Goal: Answer question/provide support: Answer question/provide support

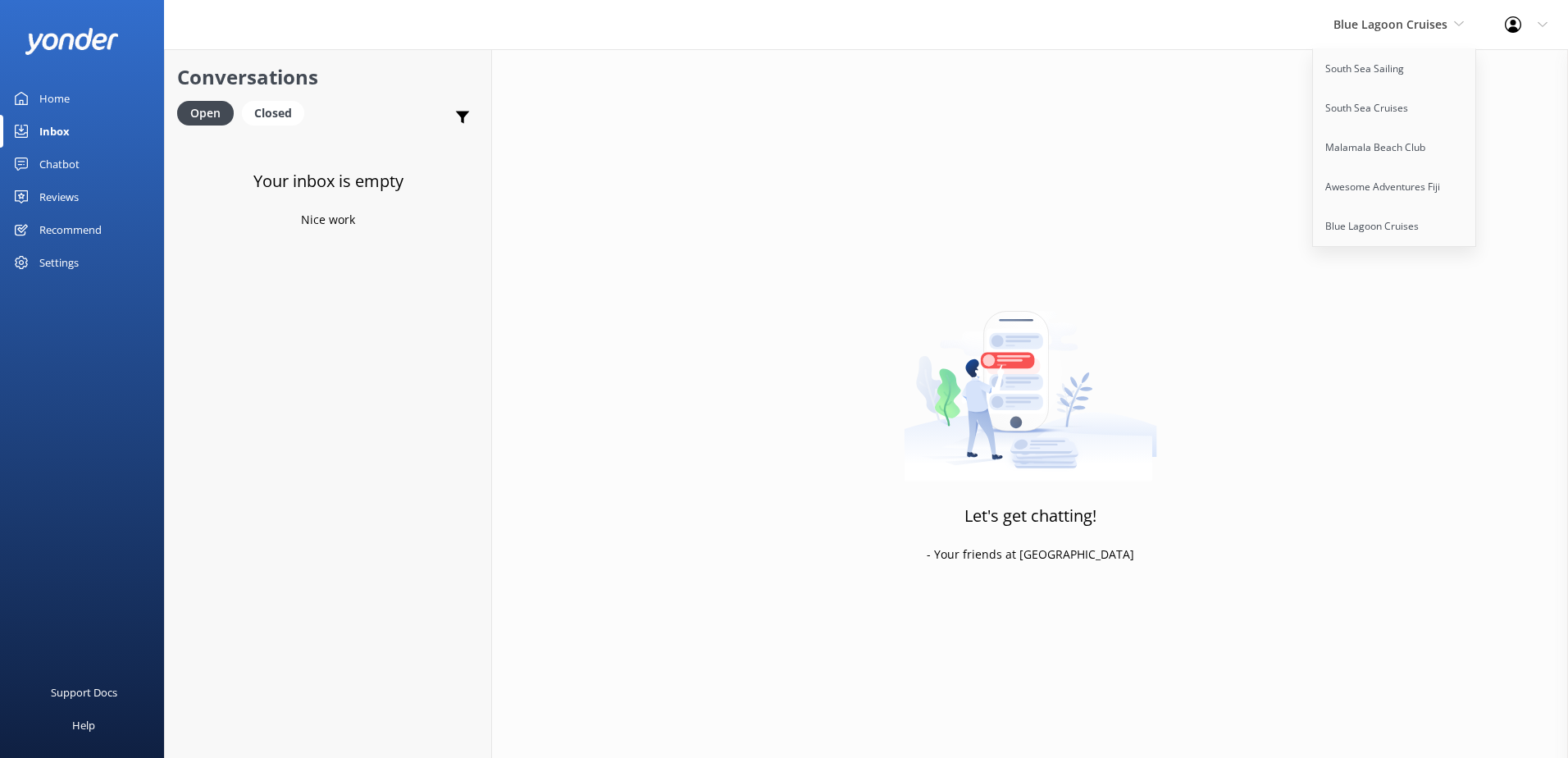
click at [1389, 70] on link "South Sea Sailing" at bounding box center [1395, 69] width 164 height 39
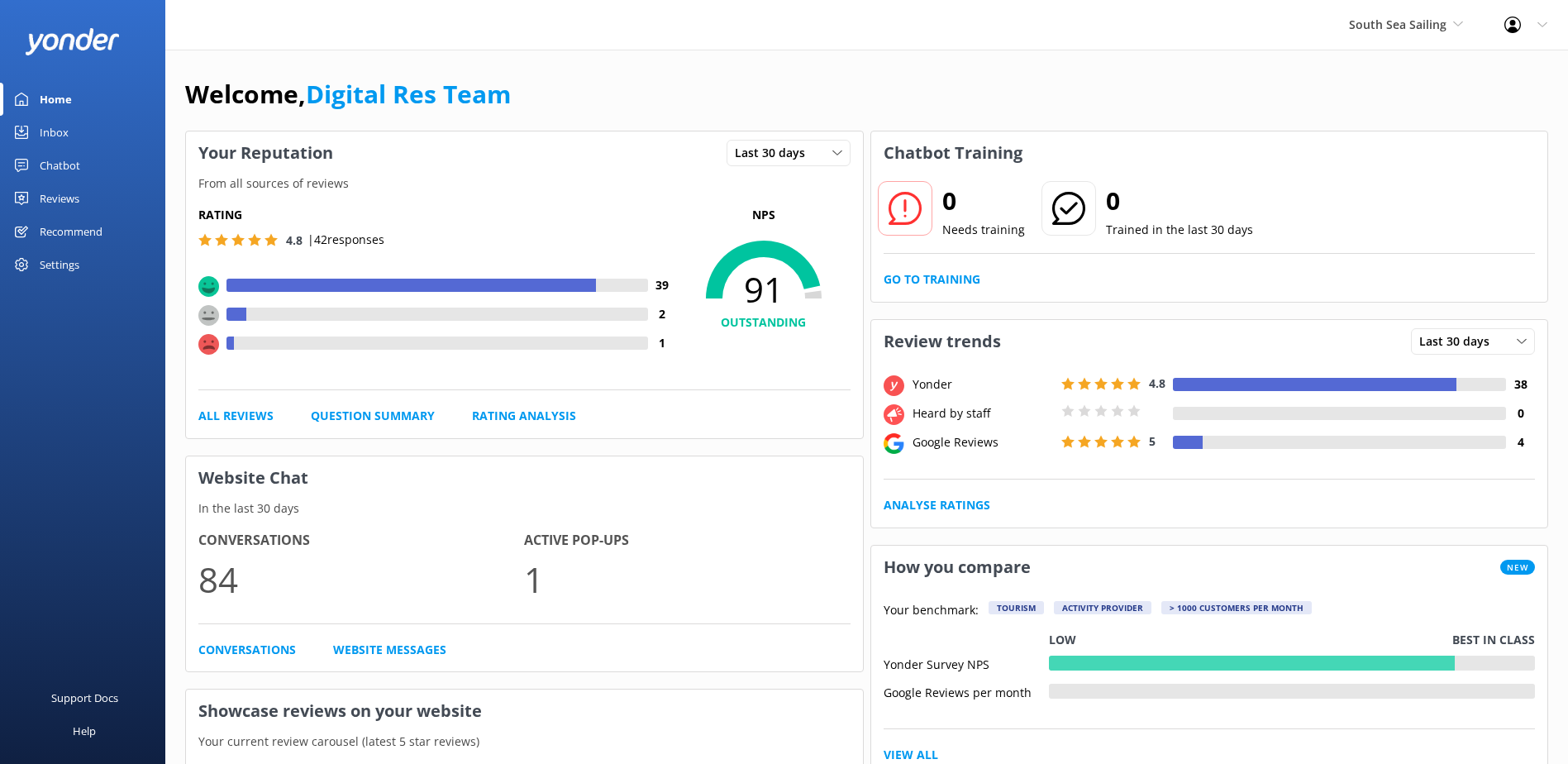
click at [46, 130] on div "Inbox" at bounding box center [54, 132] width 29 height 33
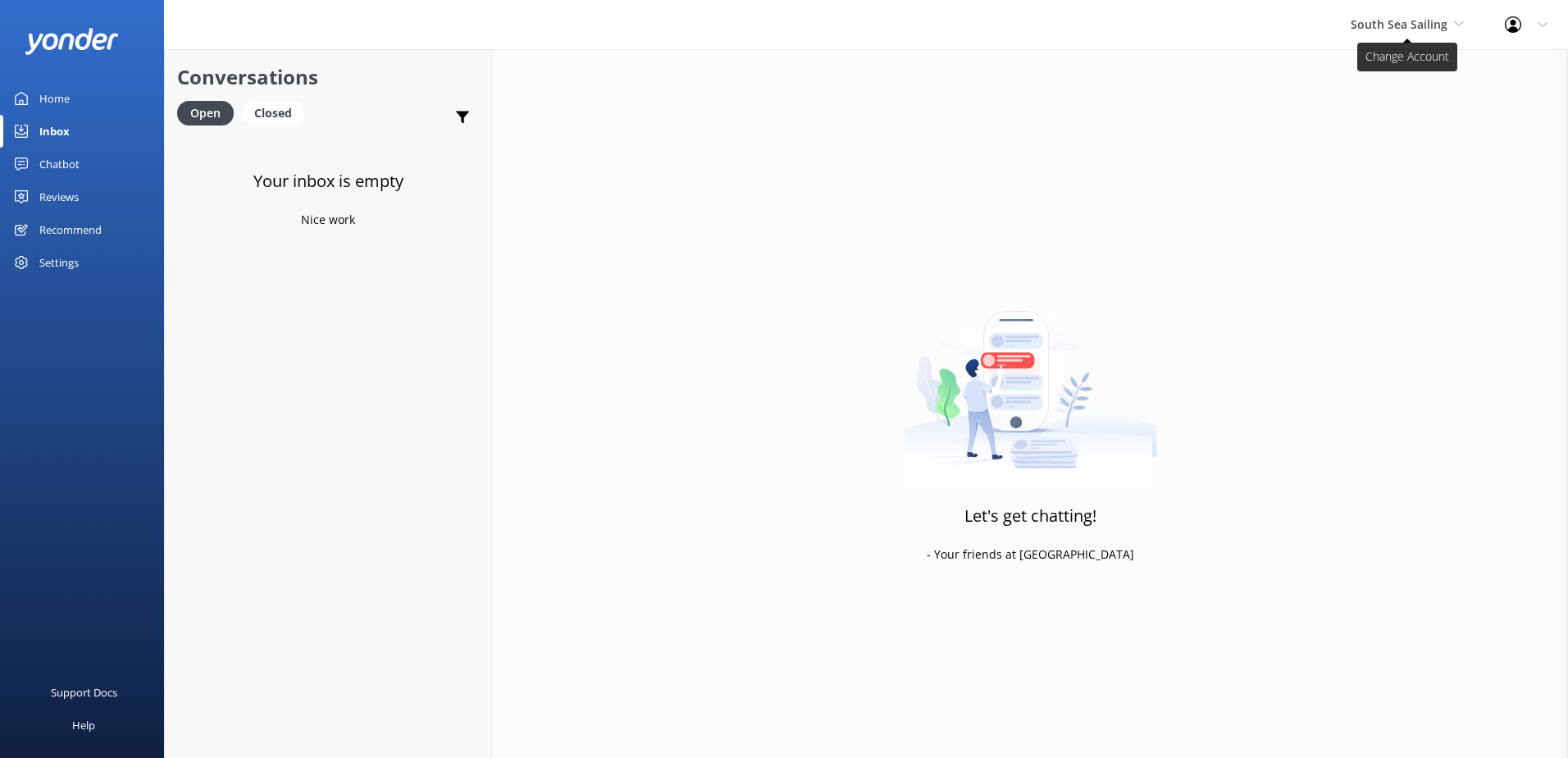
click at [1424, 20] on span "South Sea Sailing" at bounding box center [1399, 24] width 97 height 16
click at [1392, 112] on link "South Sea Cruises" at bounding box center [1412, 108] width 164 height 39
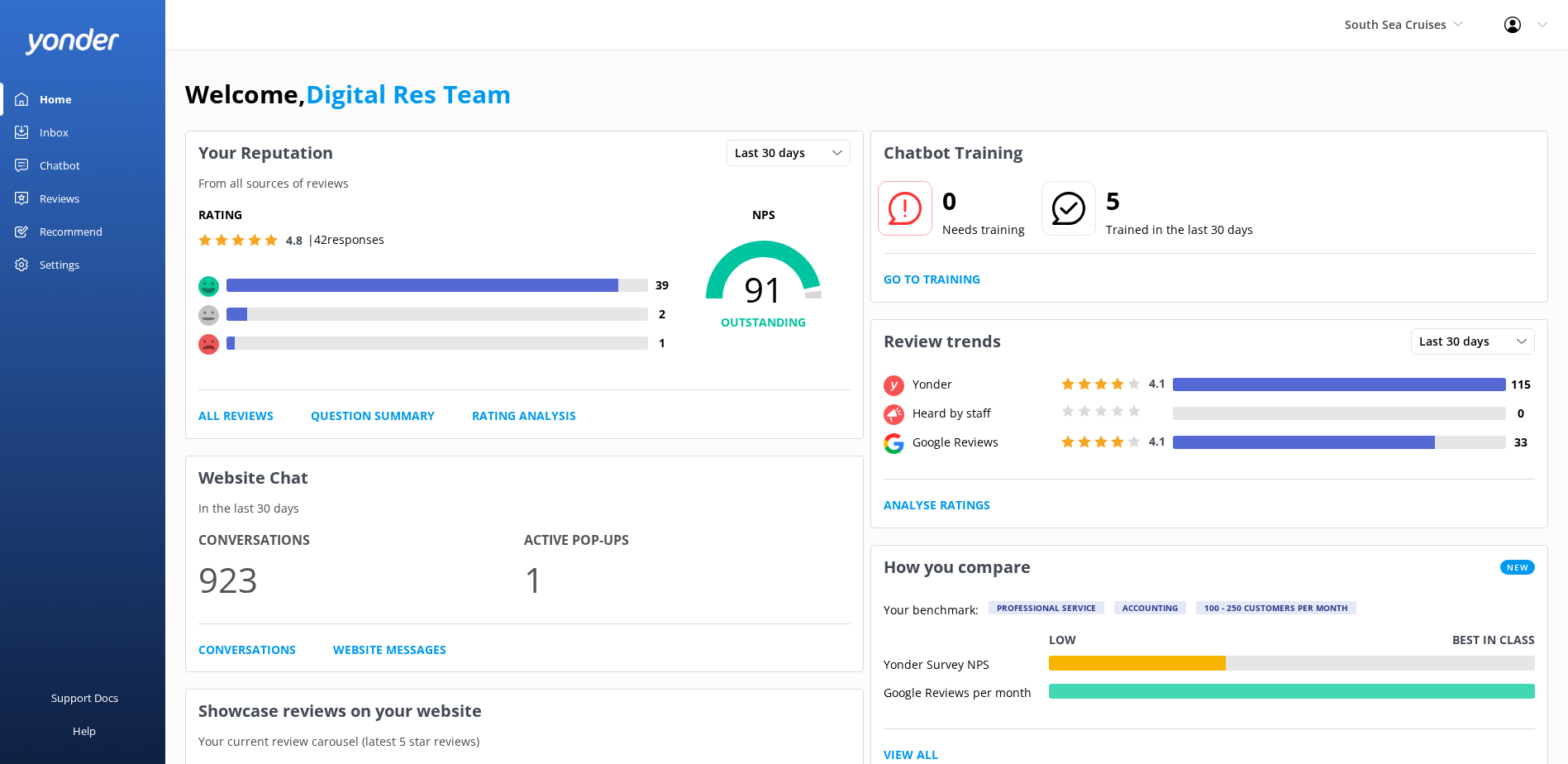
click at [70, 127] on link "Inbox" at bounding box center [83, 132] width 165 height 33
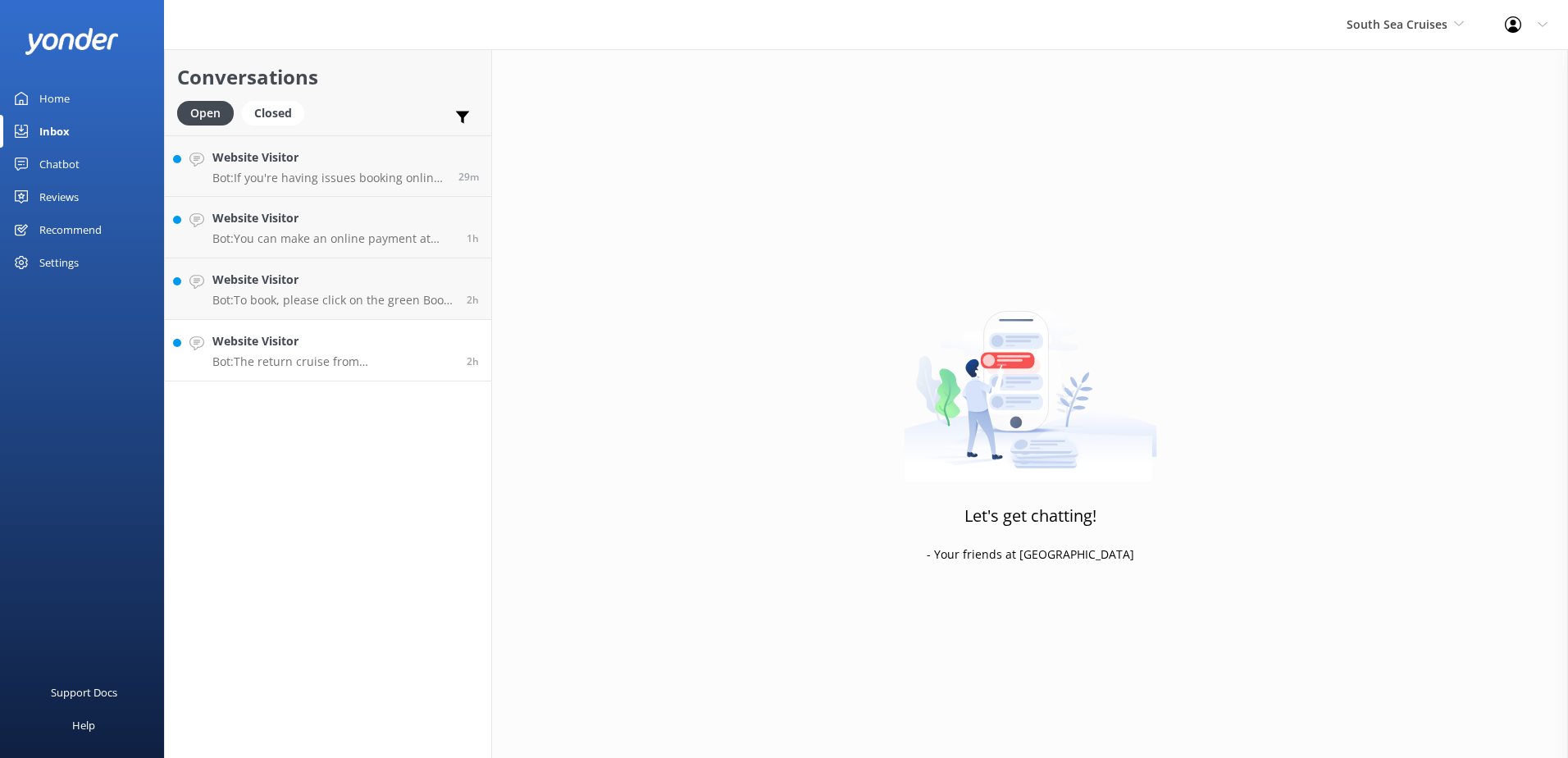
click at [384, 358] on p "Bot: The return cruise from Castaway Island Resort is scheduled to depart from …" at bounding box center [333, 362] width 242 height 15
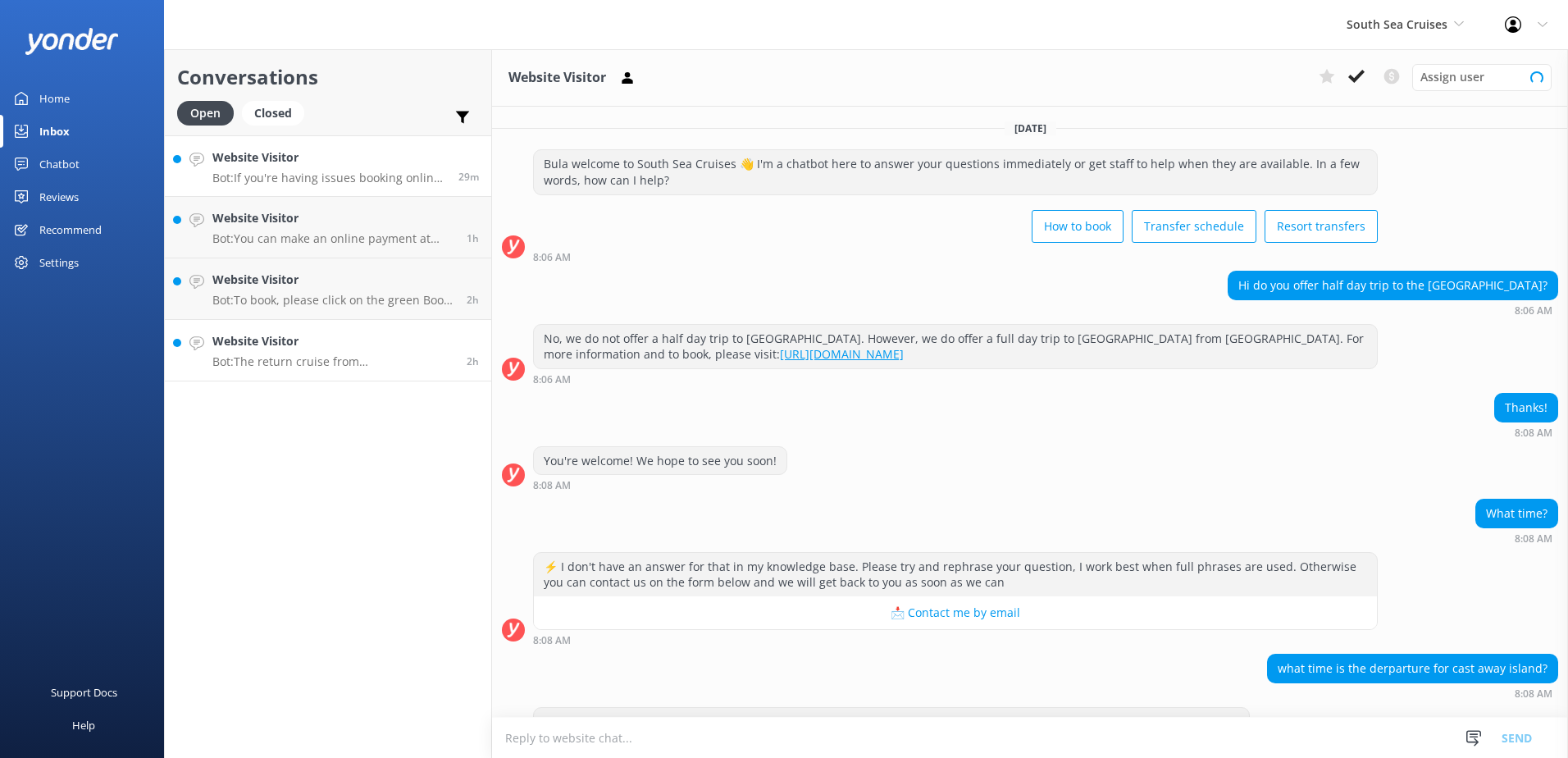
click at [374, 162] on h4 "Website Visitor" at bounding box center [329, 157] width 234 height 18
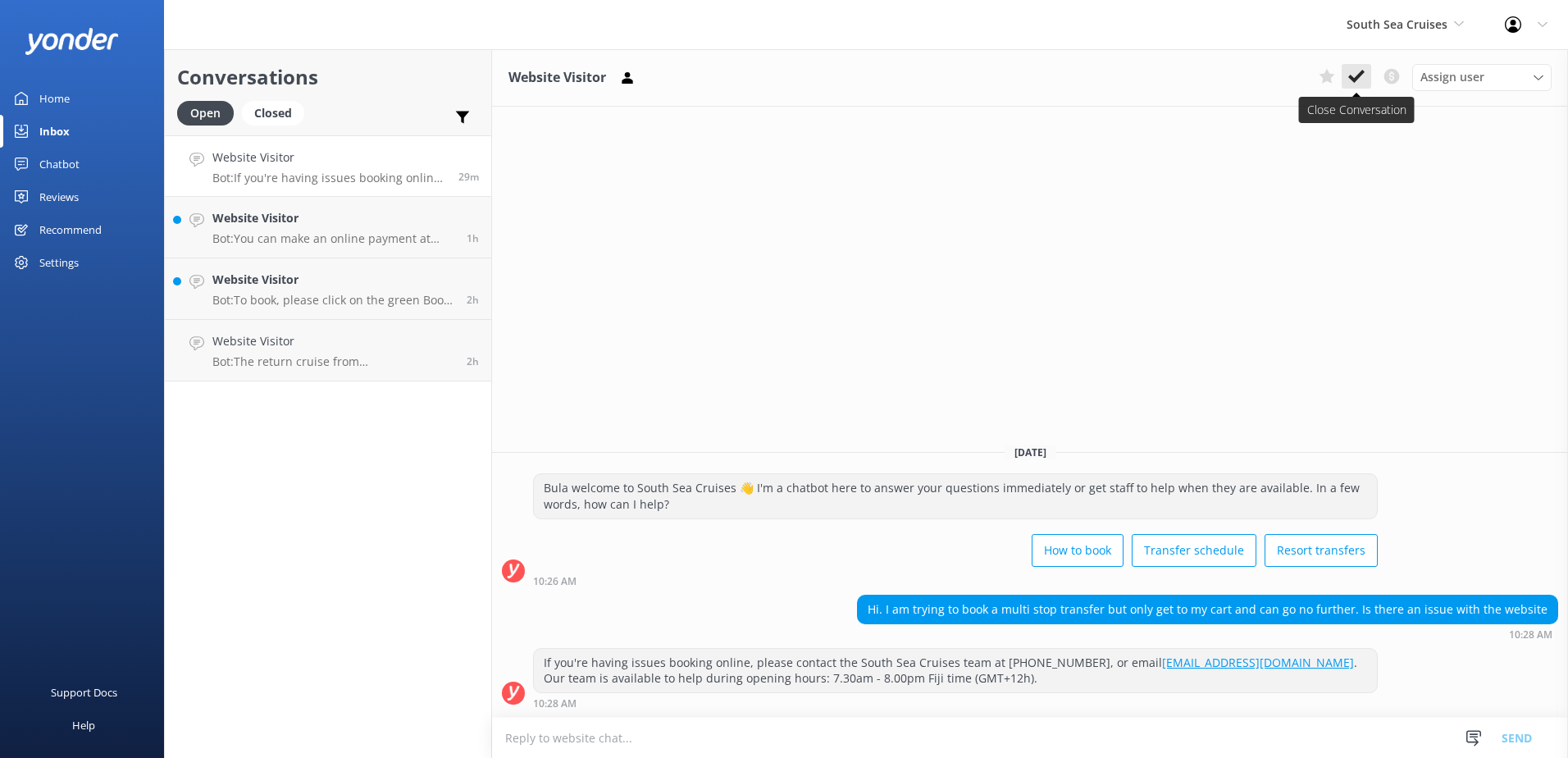
click at [1353, 77] on icon at bounding box center [1356, 76] width 17 height 17
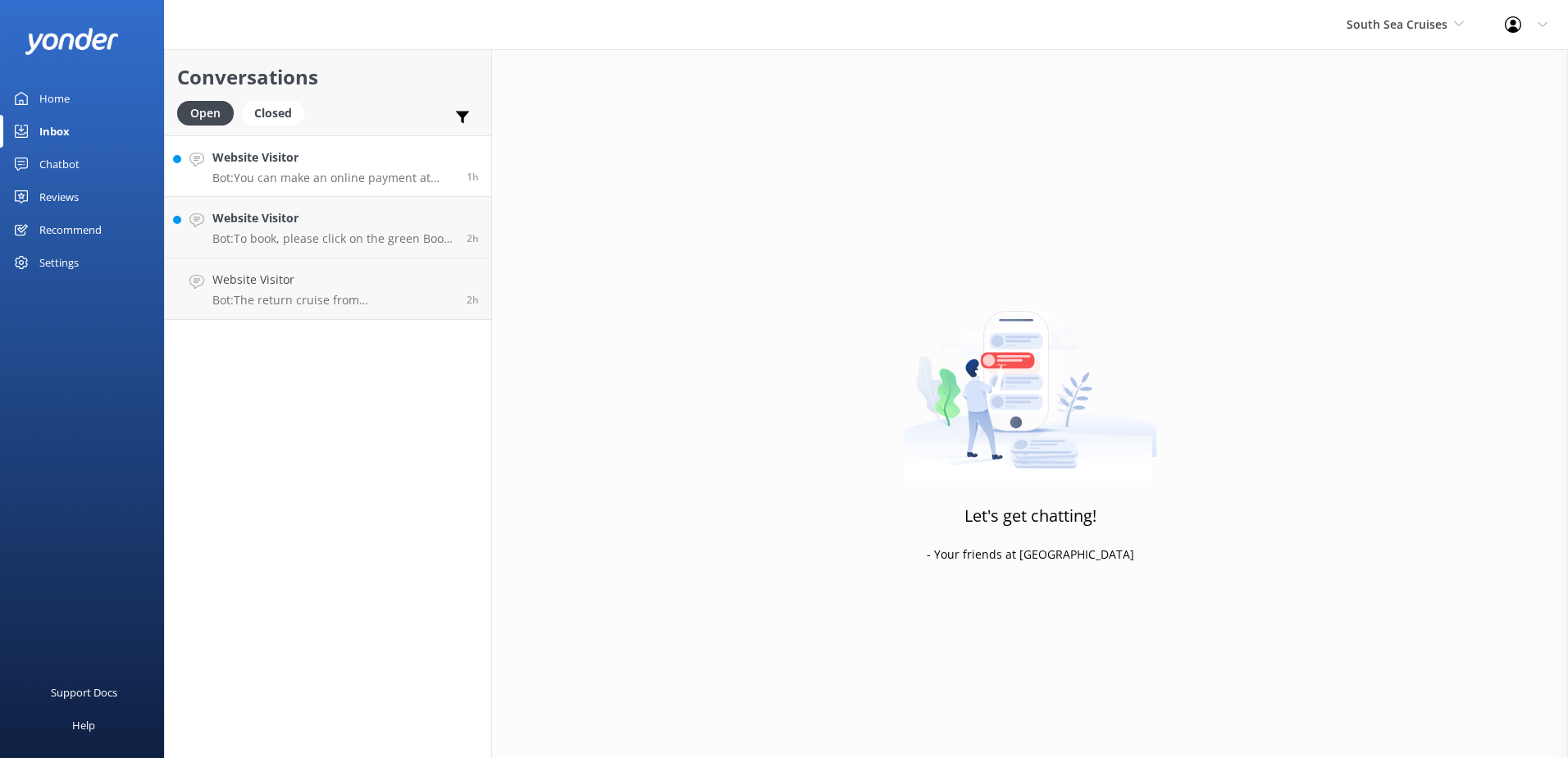
click at [322, 171] on p "Bot: You can make an online payment at checkout or via the payment link in your…" at bounding box center [333, 178] width 242 height 15
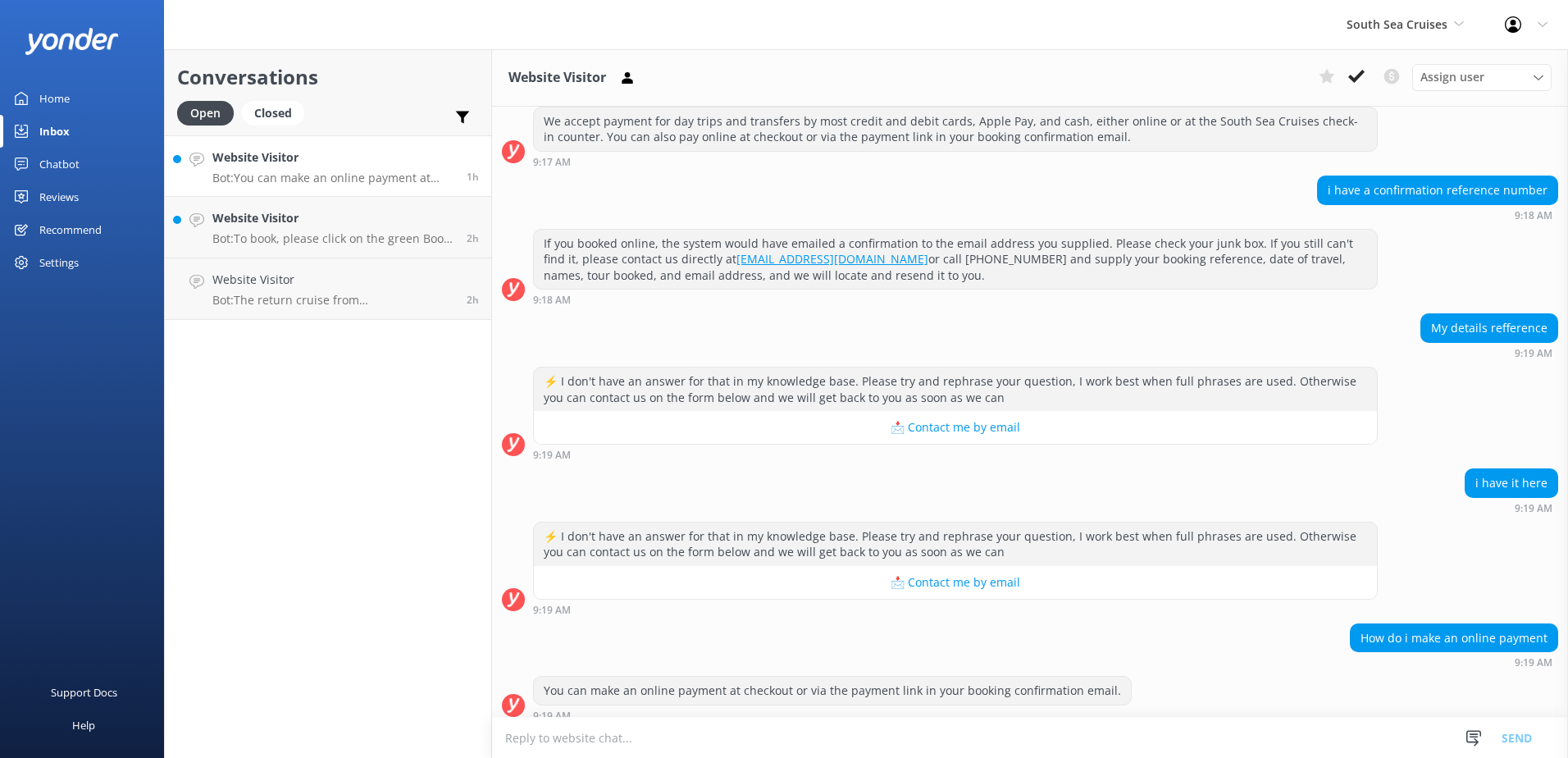
scroll to position [229, 0]
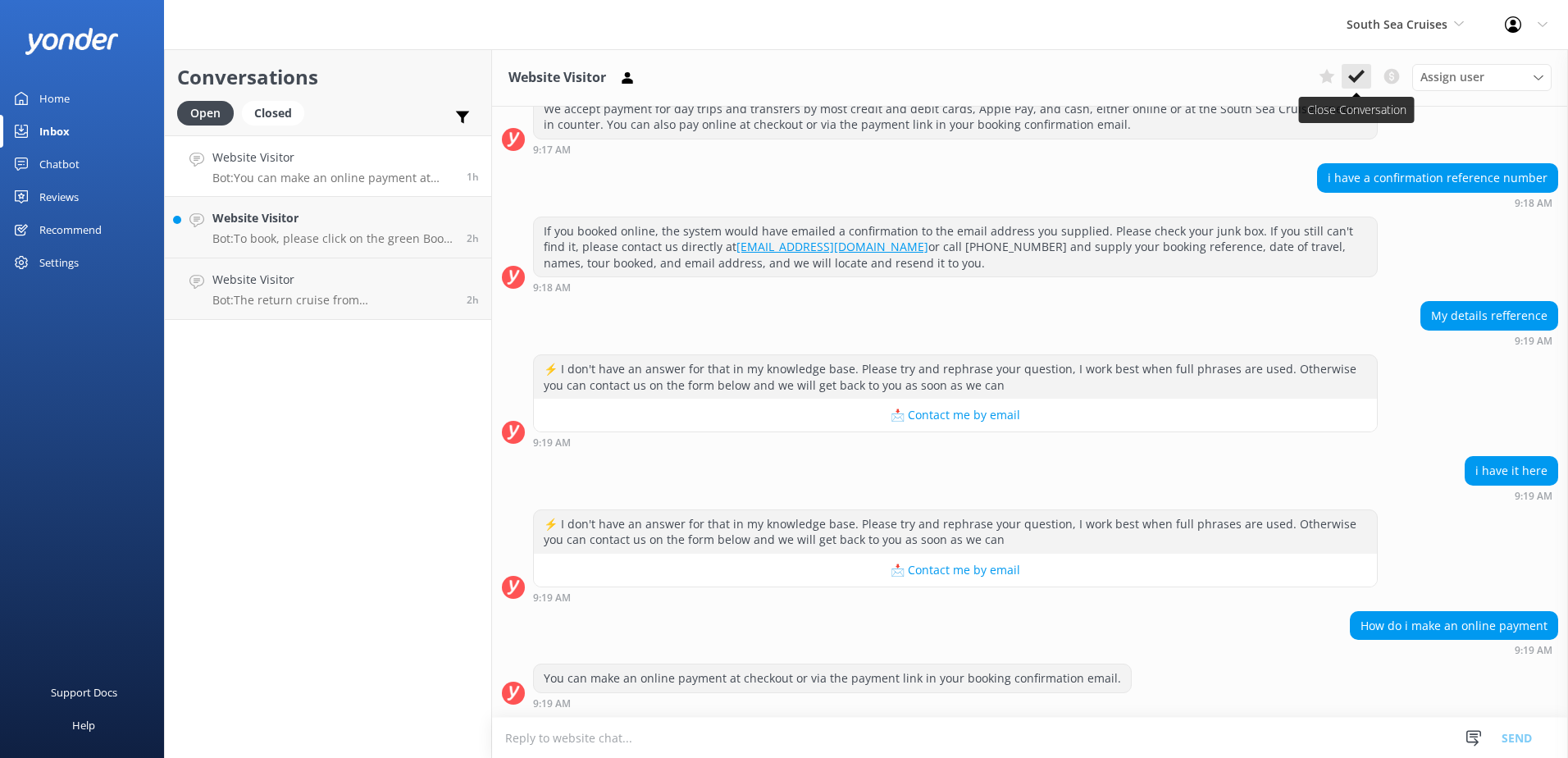
click at [1366, 69] on button at bounding box center [1356, 75] width 29 height 24
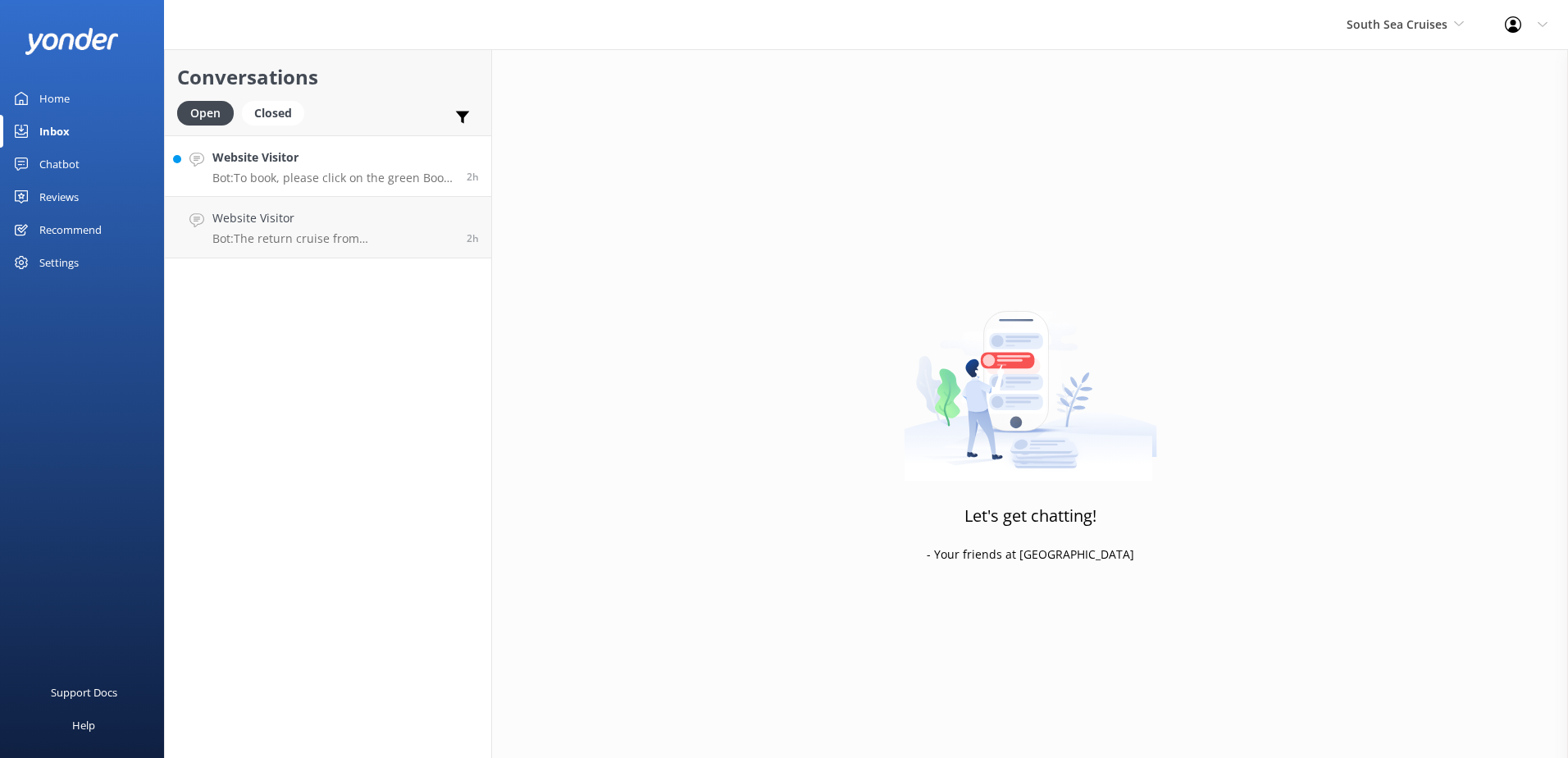
click at [368, 170] on div "Website Visitor Bot: To book, please click on the green Book Now button on our …" at bounding box center [333, 166] width 242 height 35
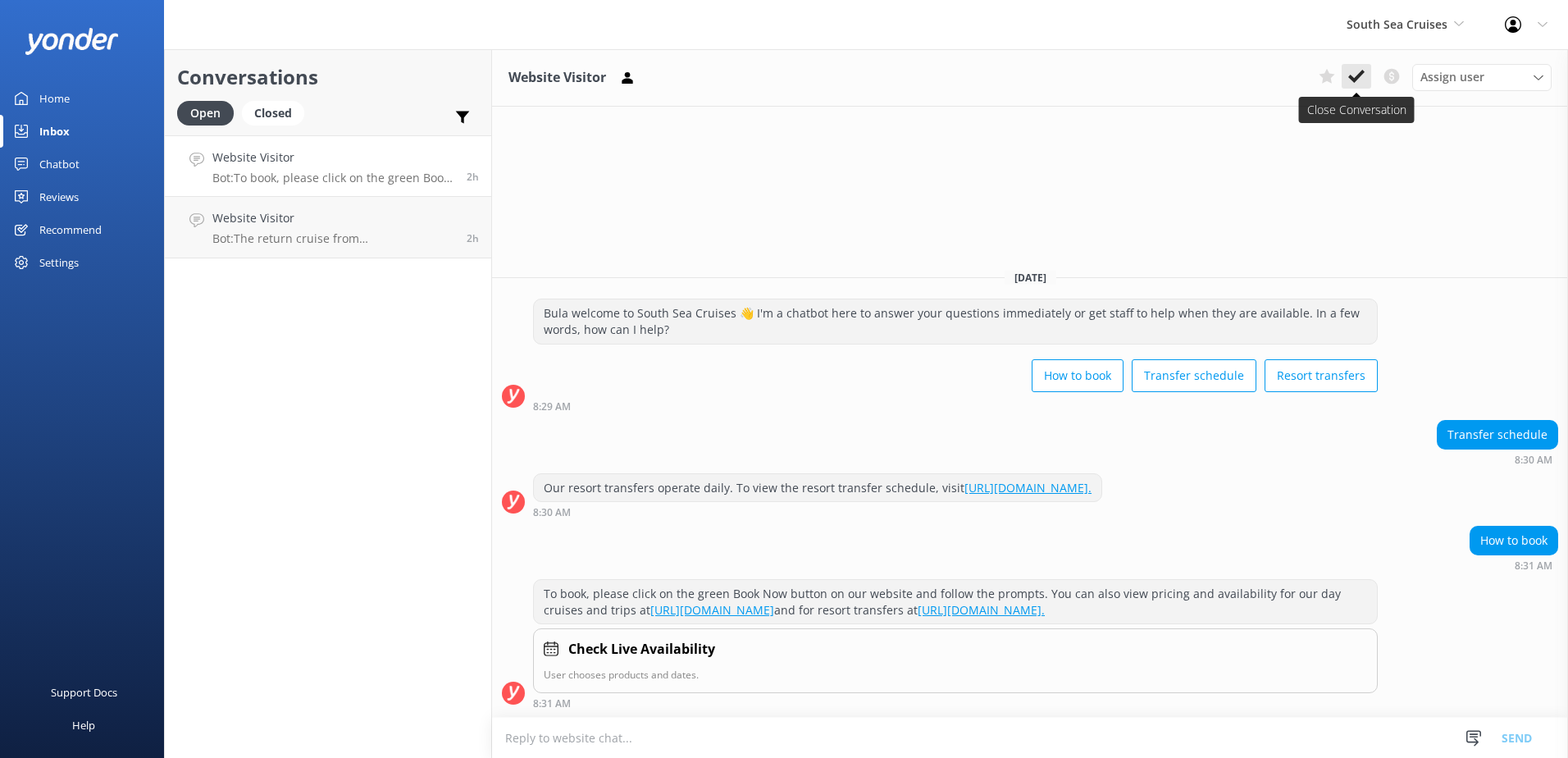
click at [1350, 70] on icon at bounding box center [1356, 76] width 17 height 17
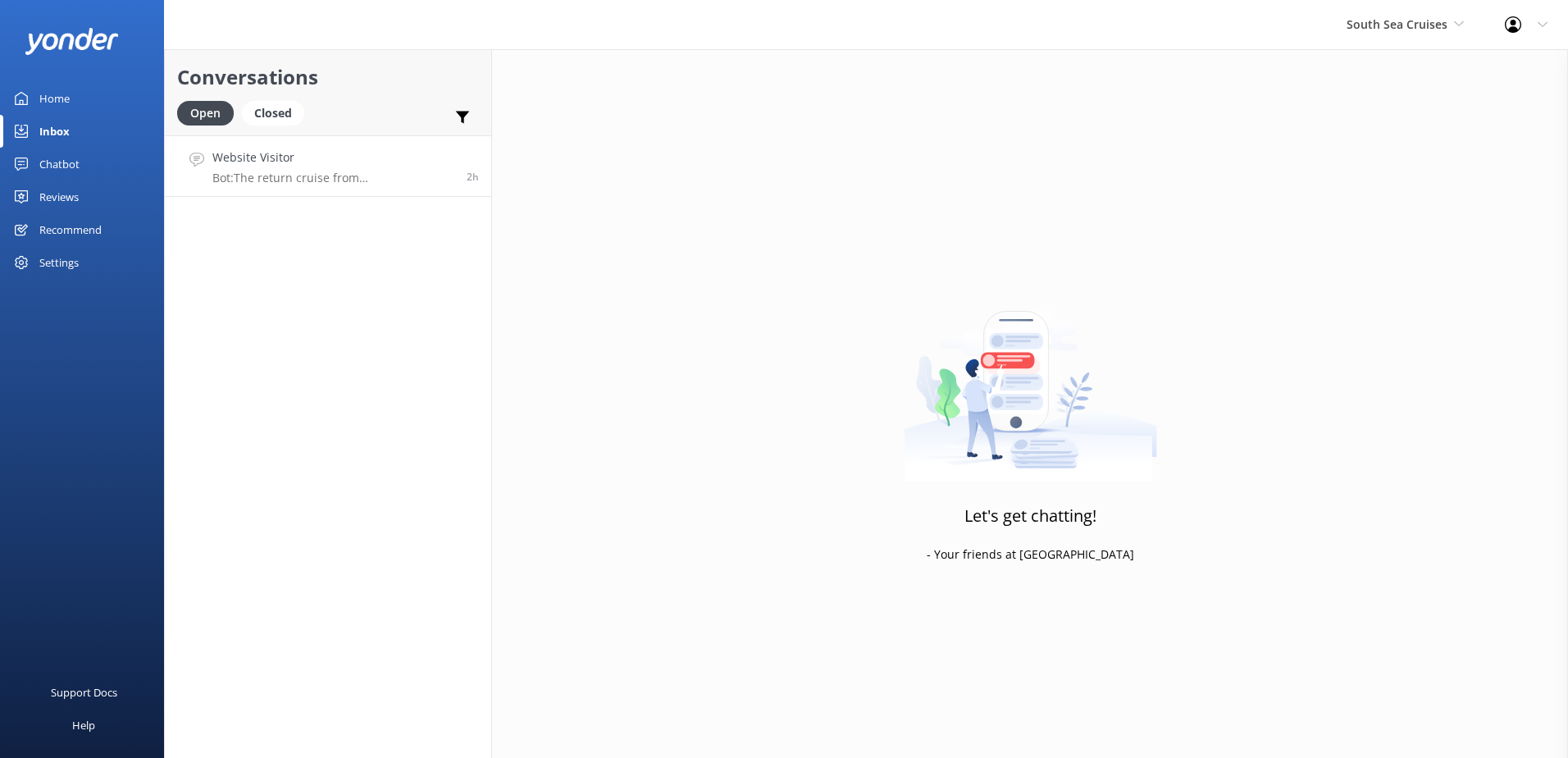
click at [334, 162] on h4 "Website Visitor" at bounding box center [333, 157] width 242 height 18
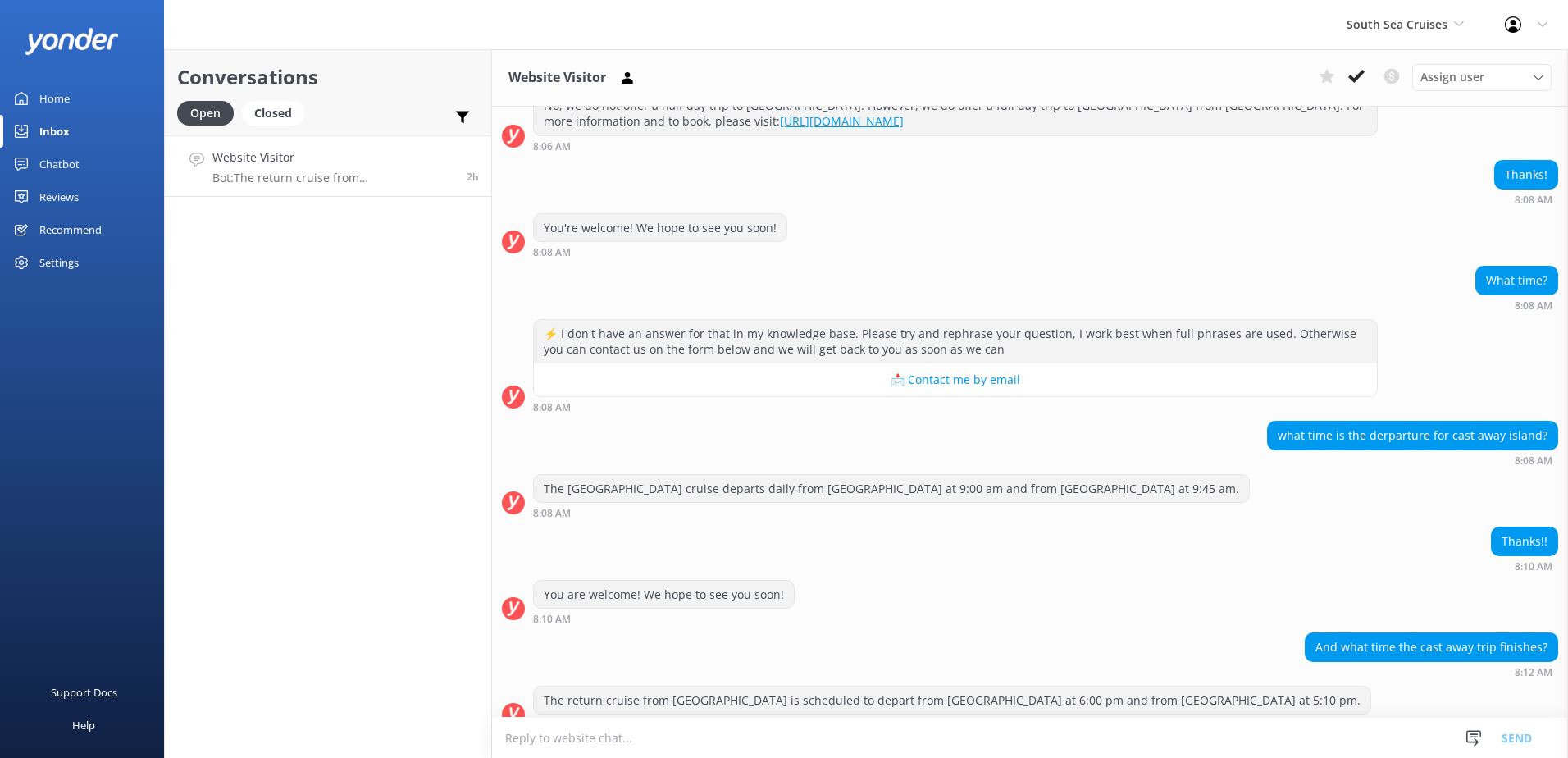
scroll to position [254, 0]
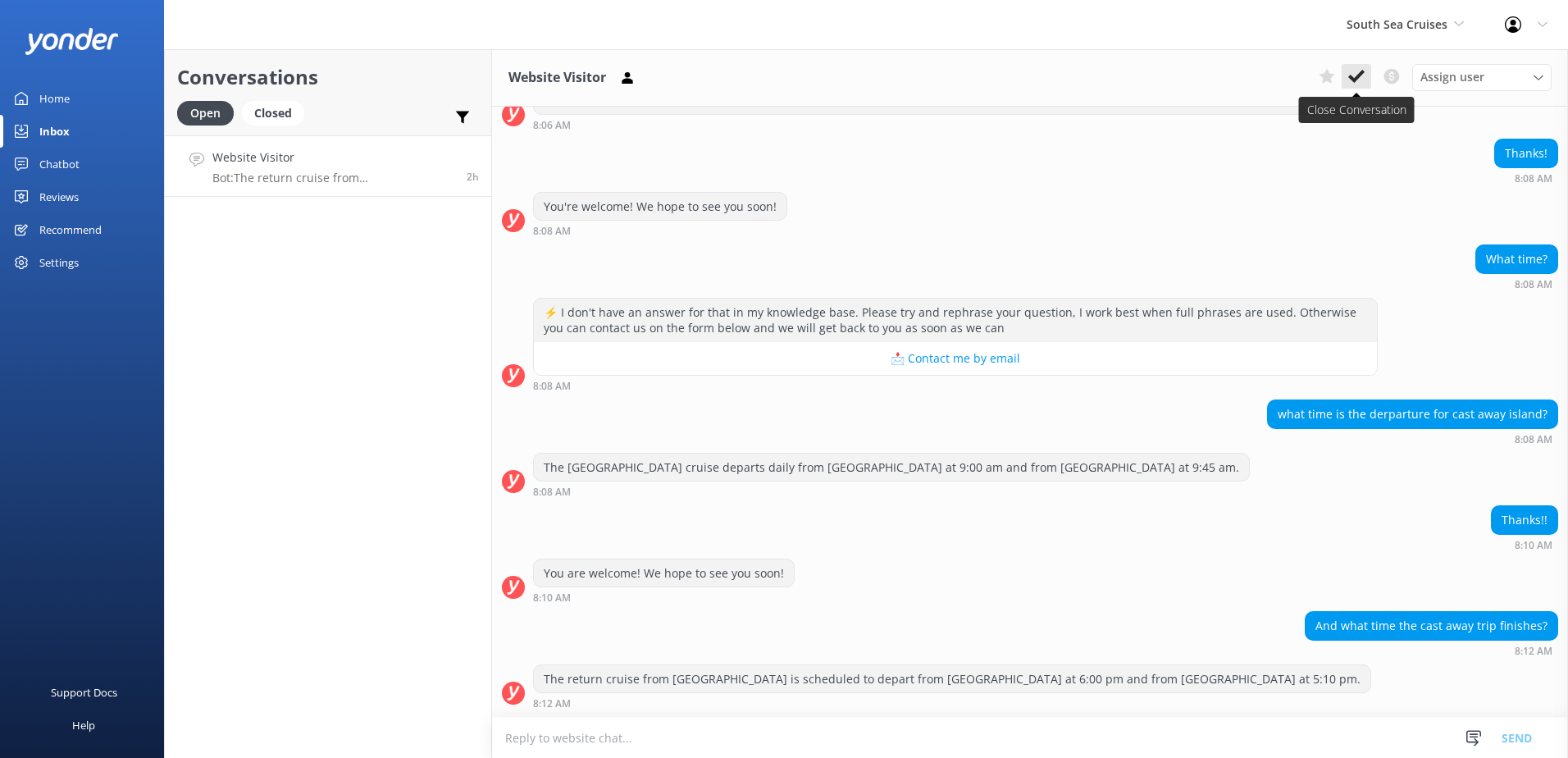
click at [1359, 75] on use at bounding box center [1356, 76] width 17 height 13
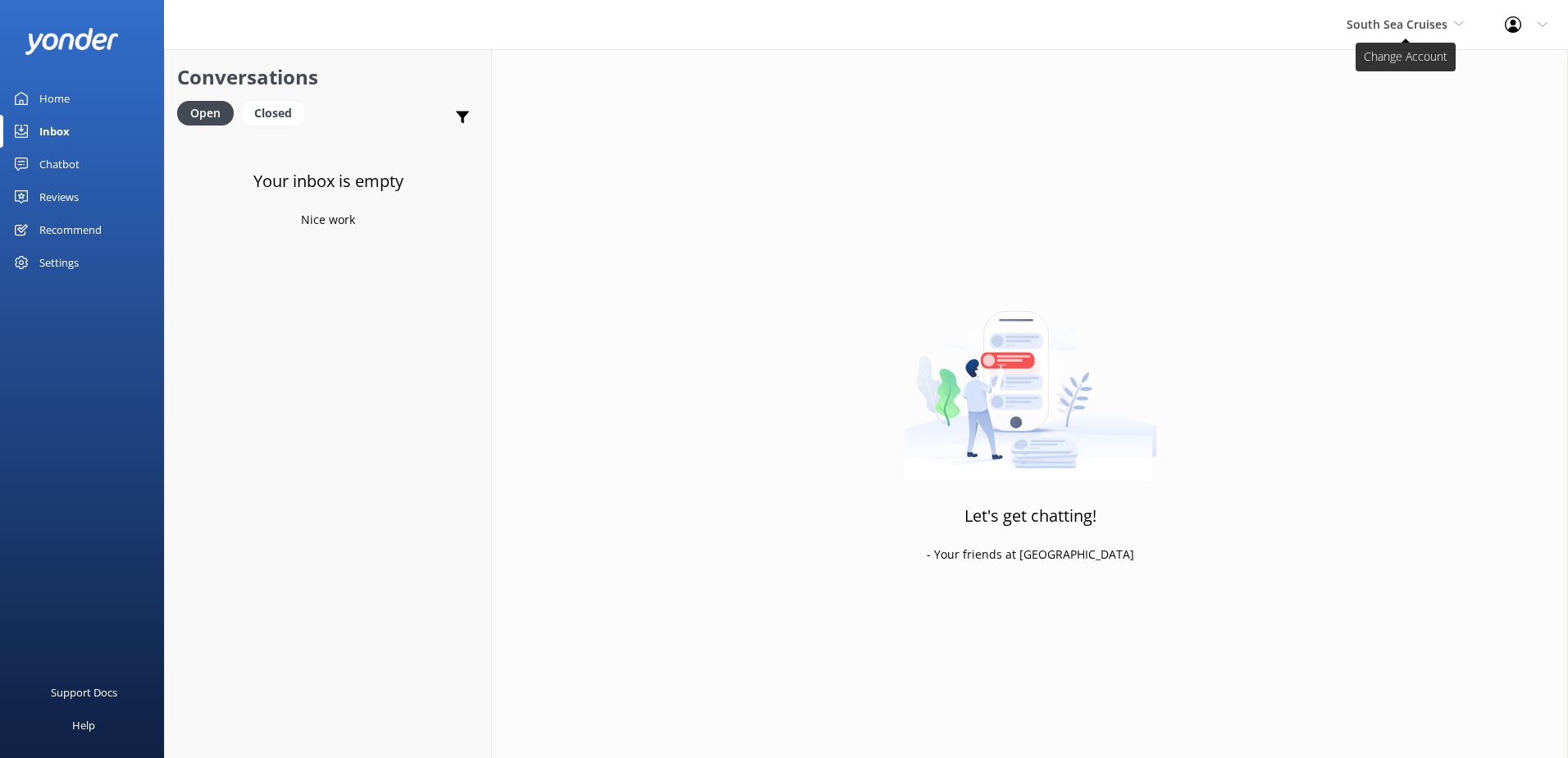
click at [1389, 26] on span "South Sea Cruises" at bounding box center [1396, 24] width 101 height 16
click at [1379, 145] on link "Malamala Beach Club" at bounding box center [1408, 147] width 164 height 39
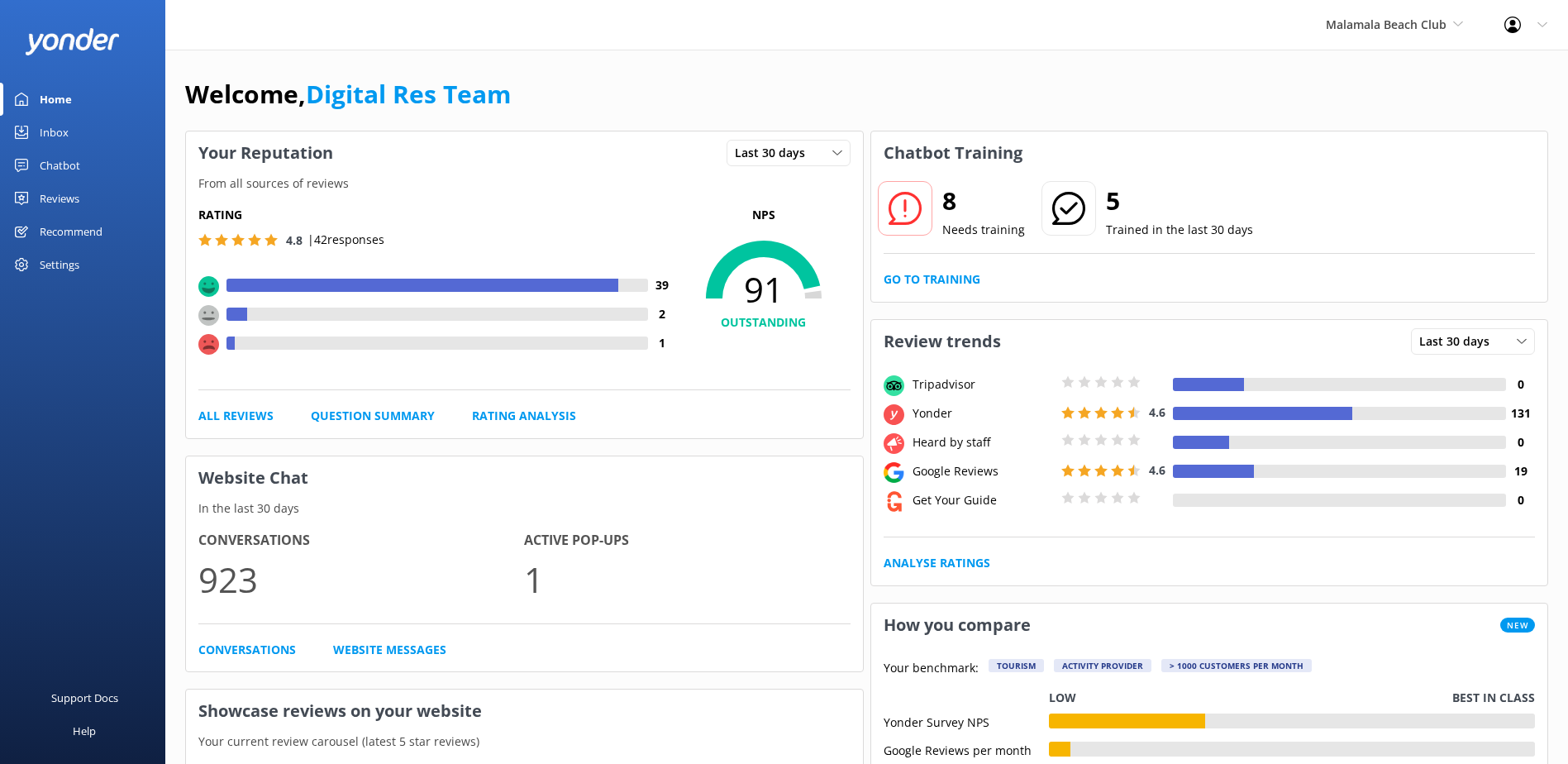
click at [77, 139] on link "Inbox" at bounding box center [83, 132] width 165 height 33
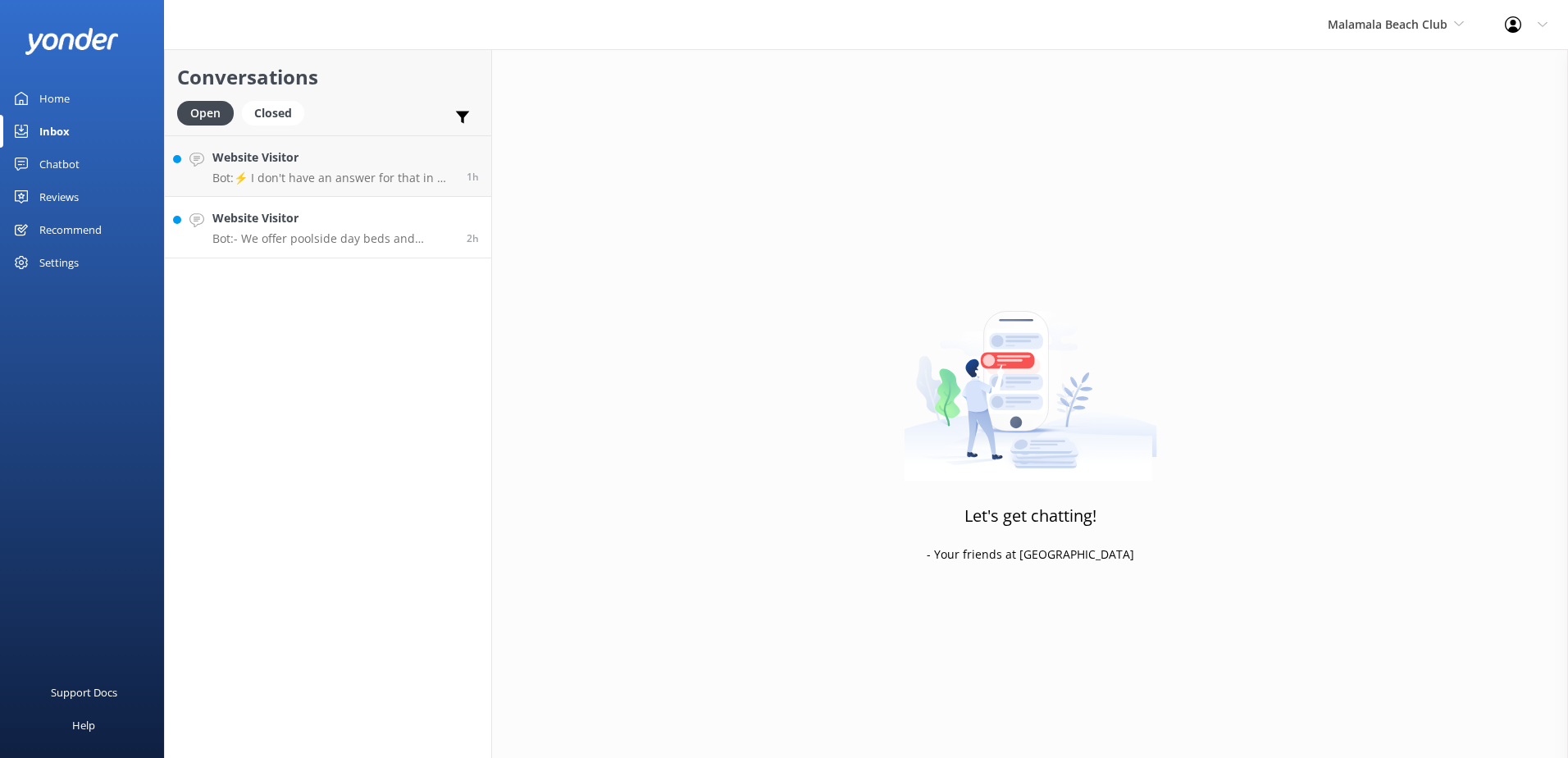
click at [245, 231] on p "Bot: - We offer poolside day beds and cabana upgrades. For more information, vi…" at bounding box center [333, 239] width 242 height 15
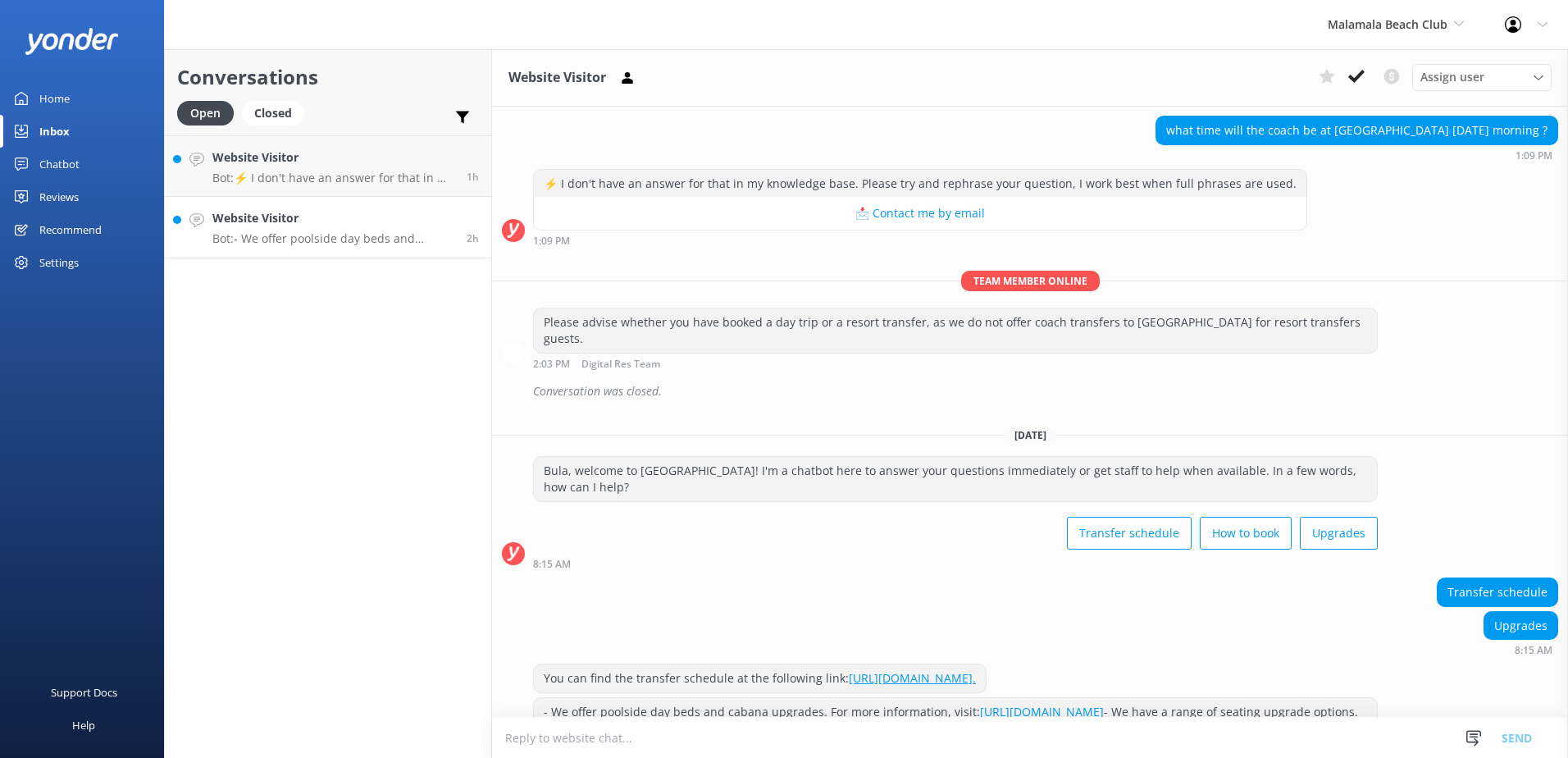
scroll to position [358, 0]
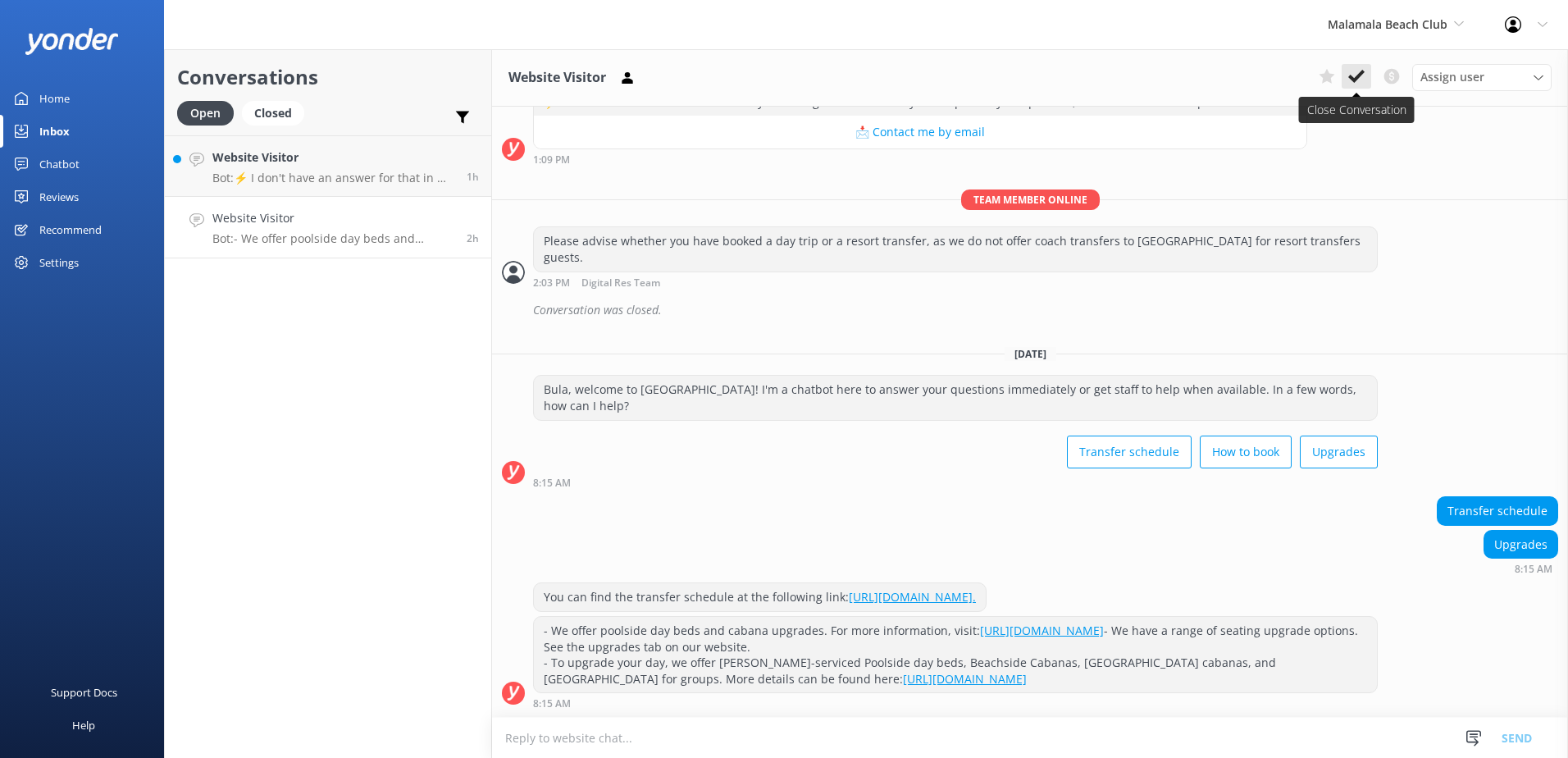
click at [1354, 78] on icon at bounding box center [1356, 76] width 17 height 17
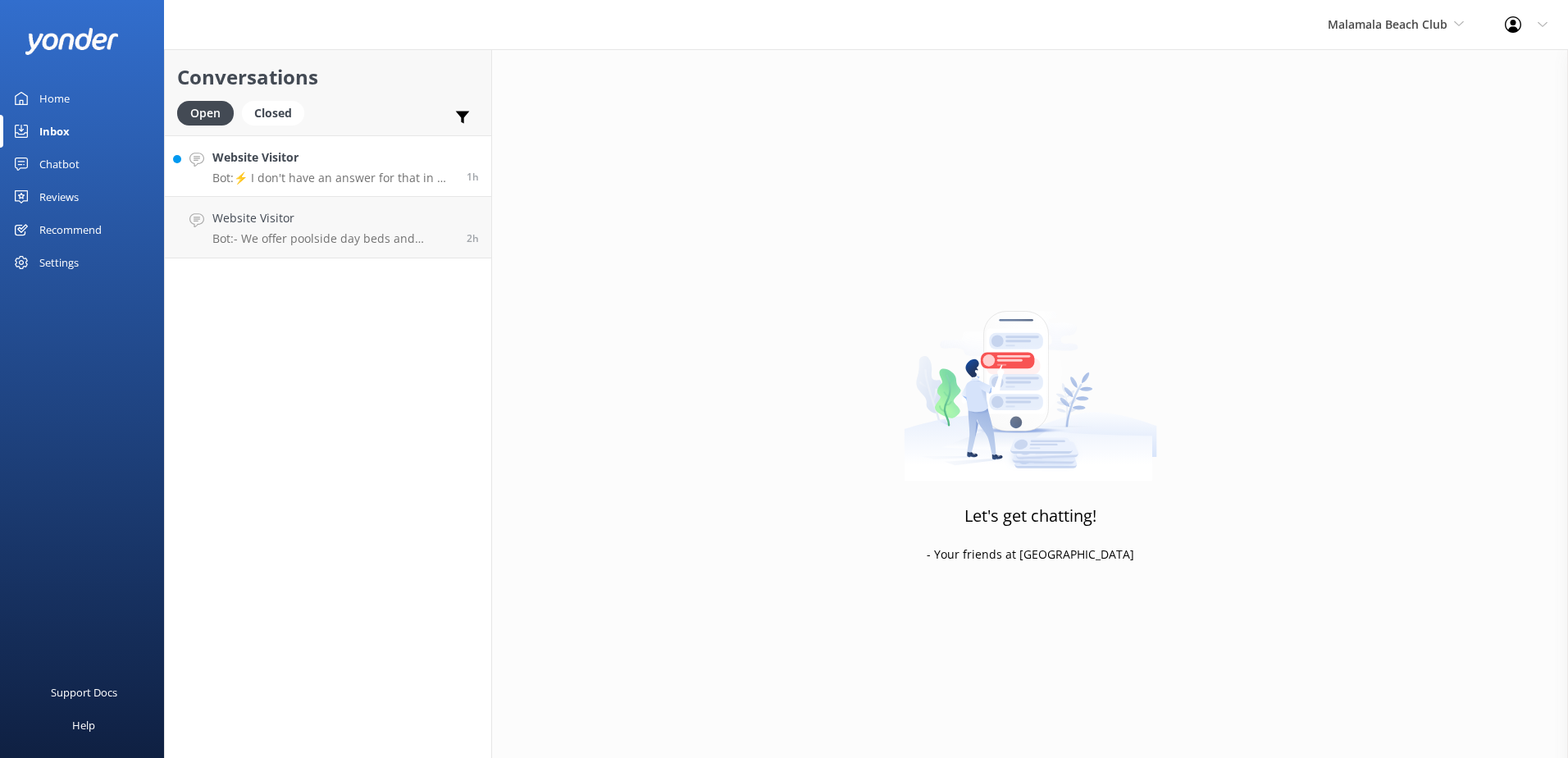
click at [278, 179] on p "Bot: ⚡ I don't have an answer for that in my knowledge base. Please try and rep…" at bounding box center [333, 178] width 242 height 15
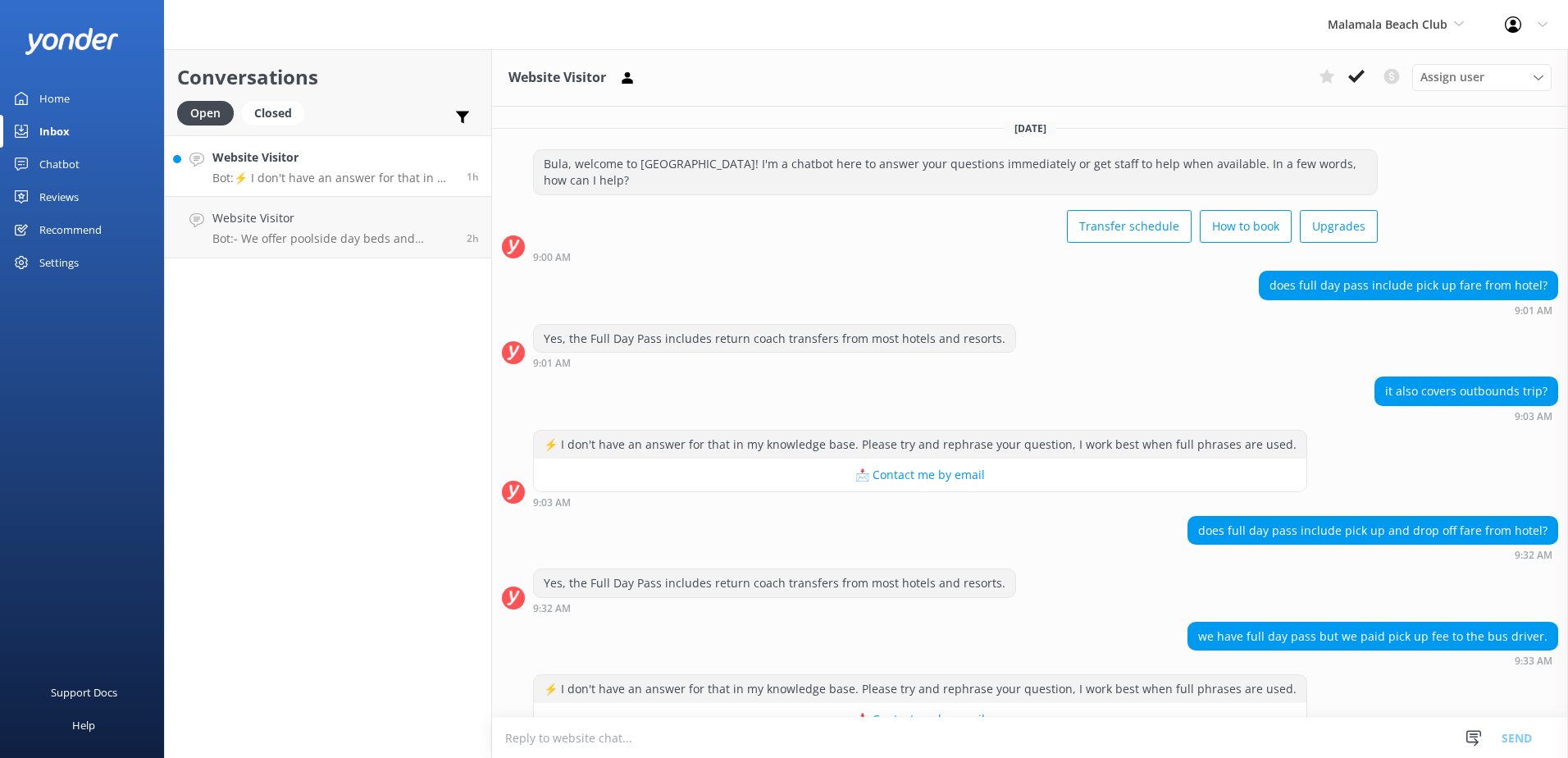
scroll to position [44, 0]
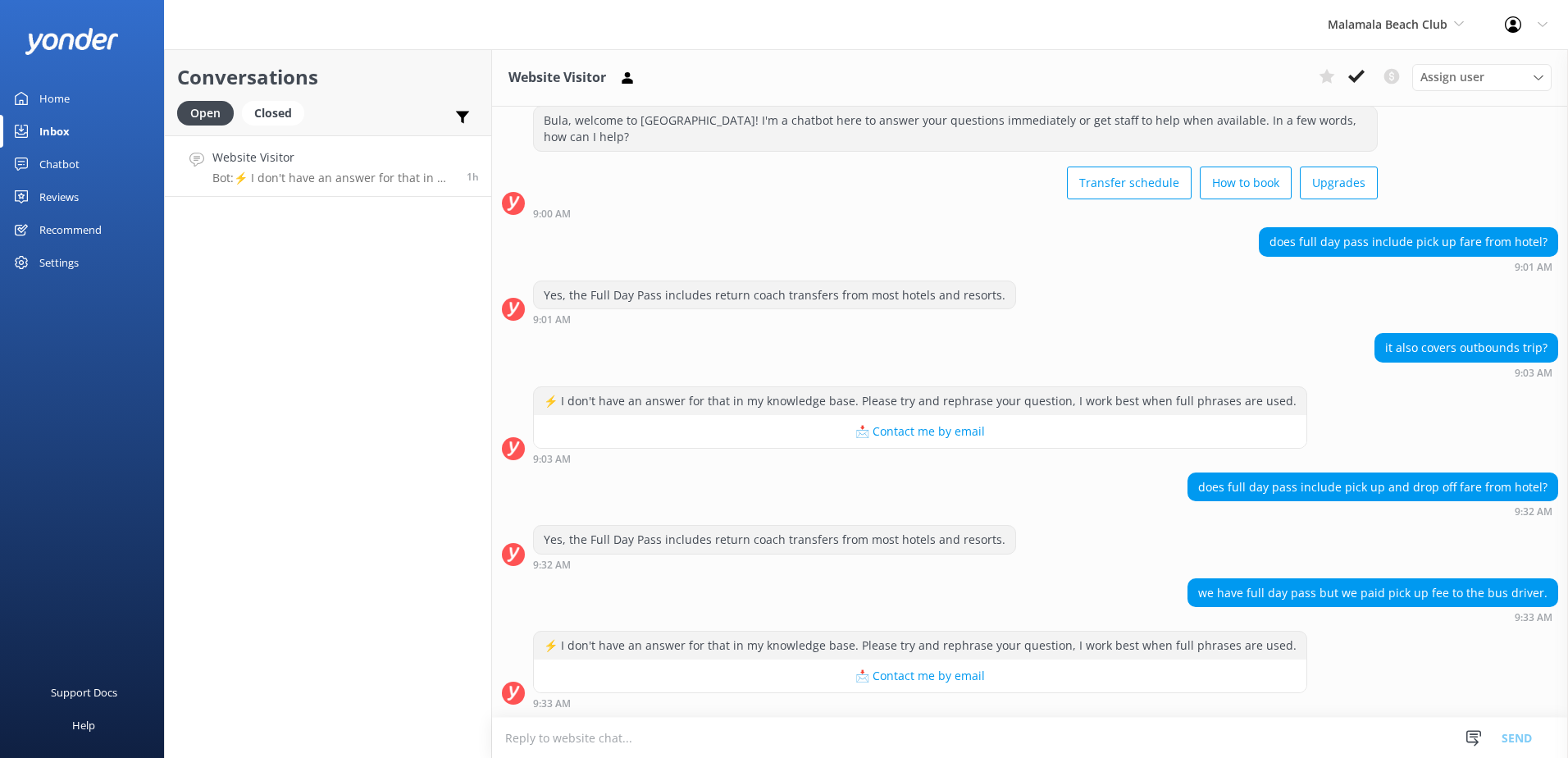
click at [369, 173] on p "Bot: ⚡ I don't have an answer for that in my knowledge base. Please try and rep…" at bounding box center [333, 178] width 242 height 15
click at [950, 739] on textarea at bounding box center [1029, 738] width 1075 height 40
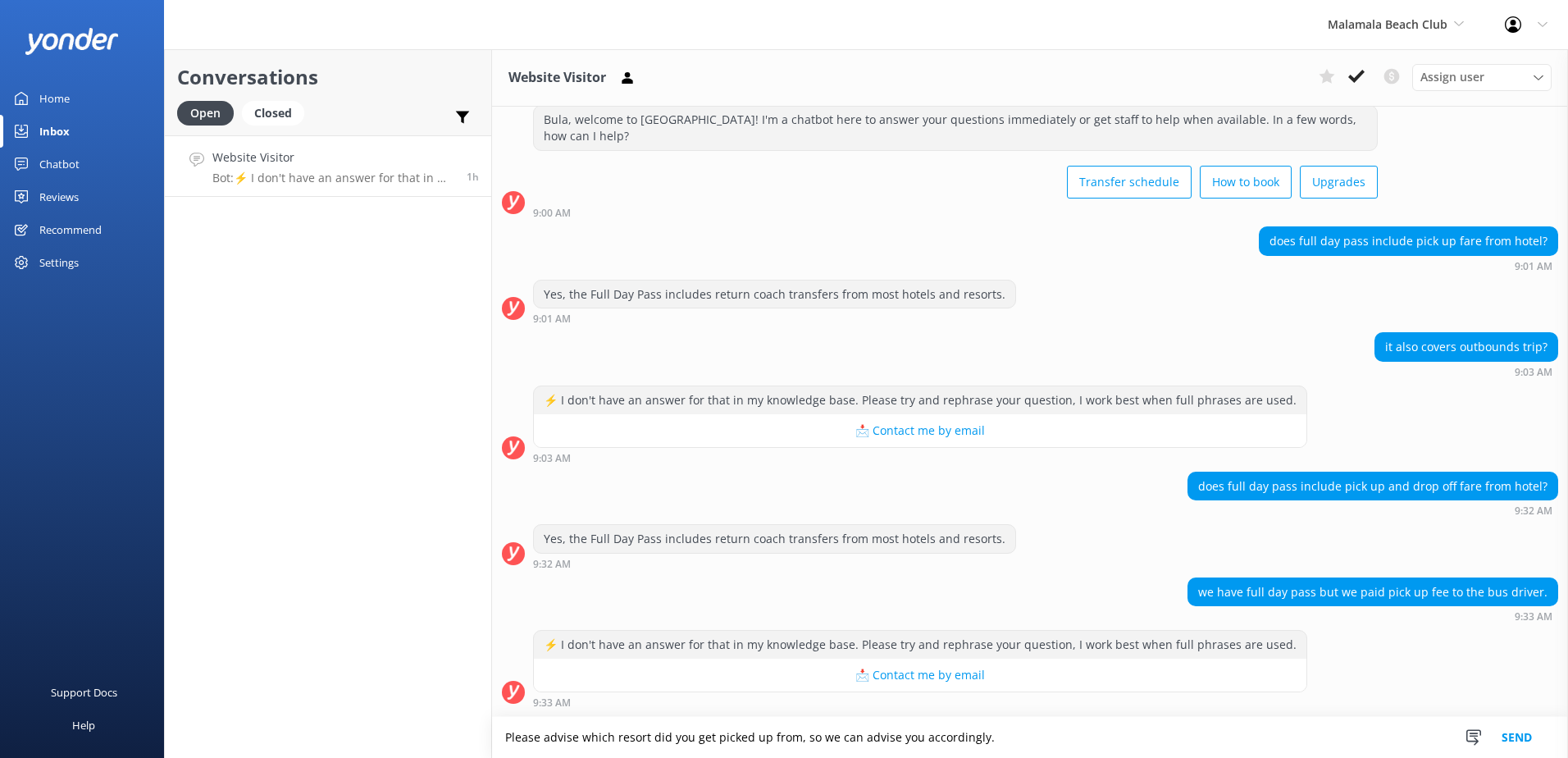
type textarea "Please advise which resort did you get picked up from, so we can advise you acc…"
click at [1513, 730] on button "Send" at bounding box center [1516, 737] width 61 height 41
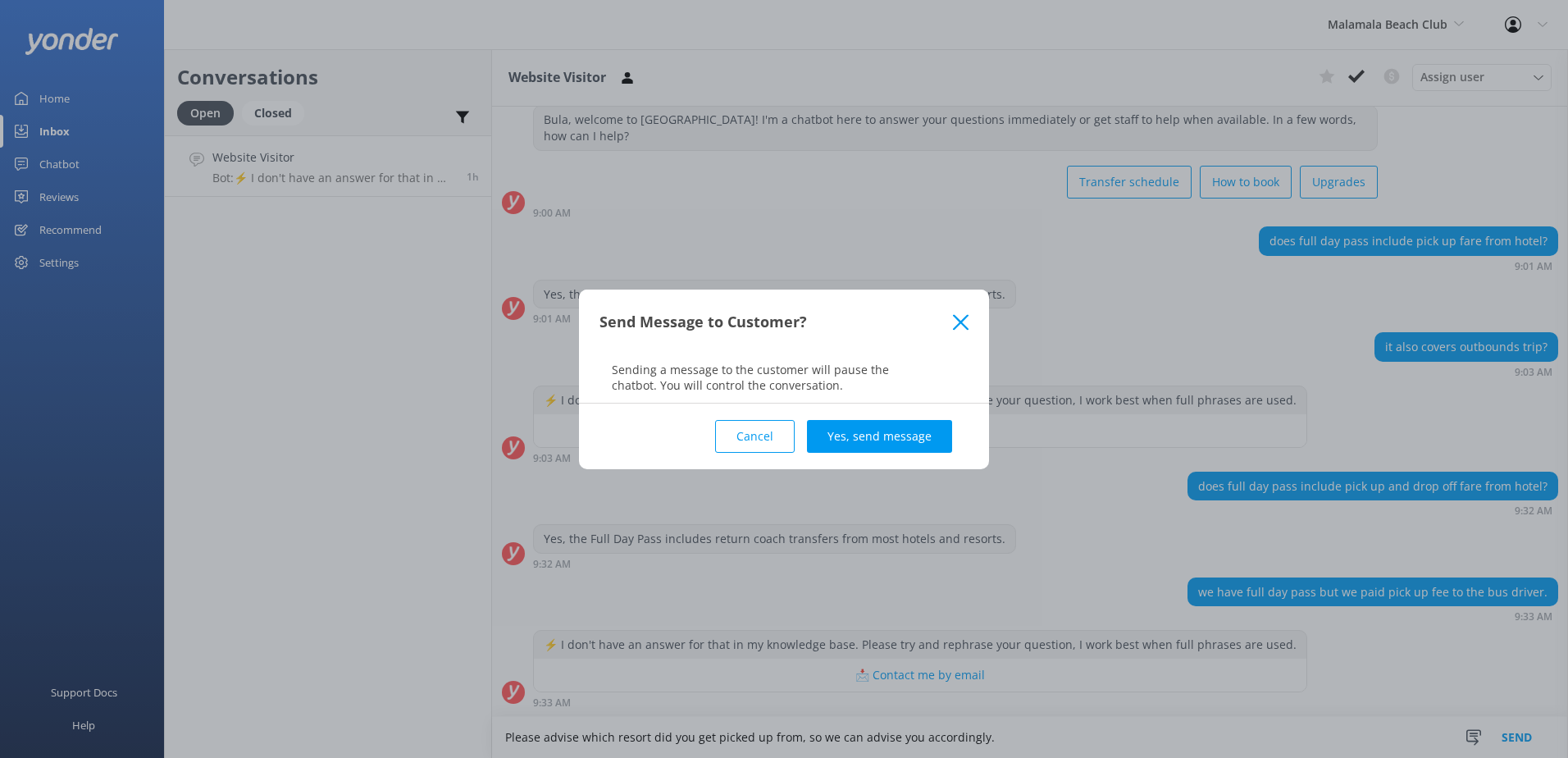
click at [920, 440] on button "Yes, send message" at bounding box center [879, 436] width 145 height 33
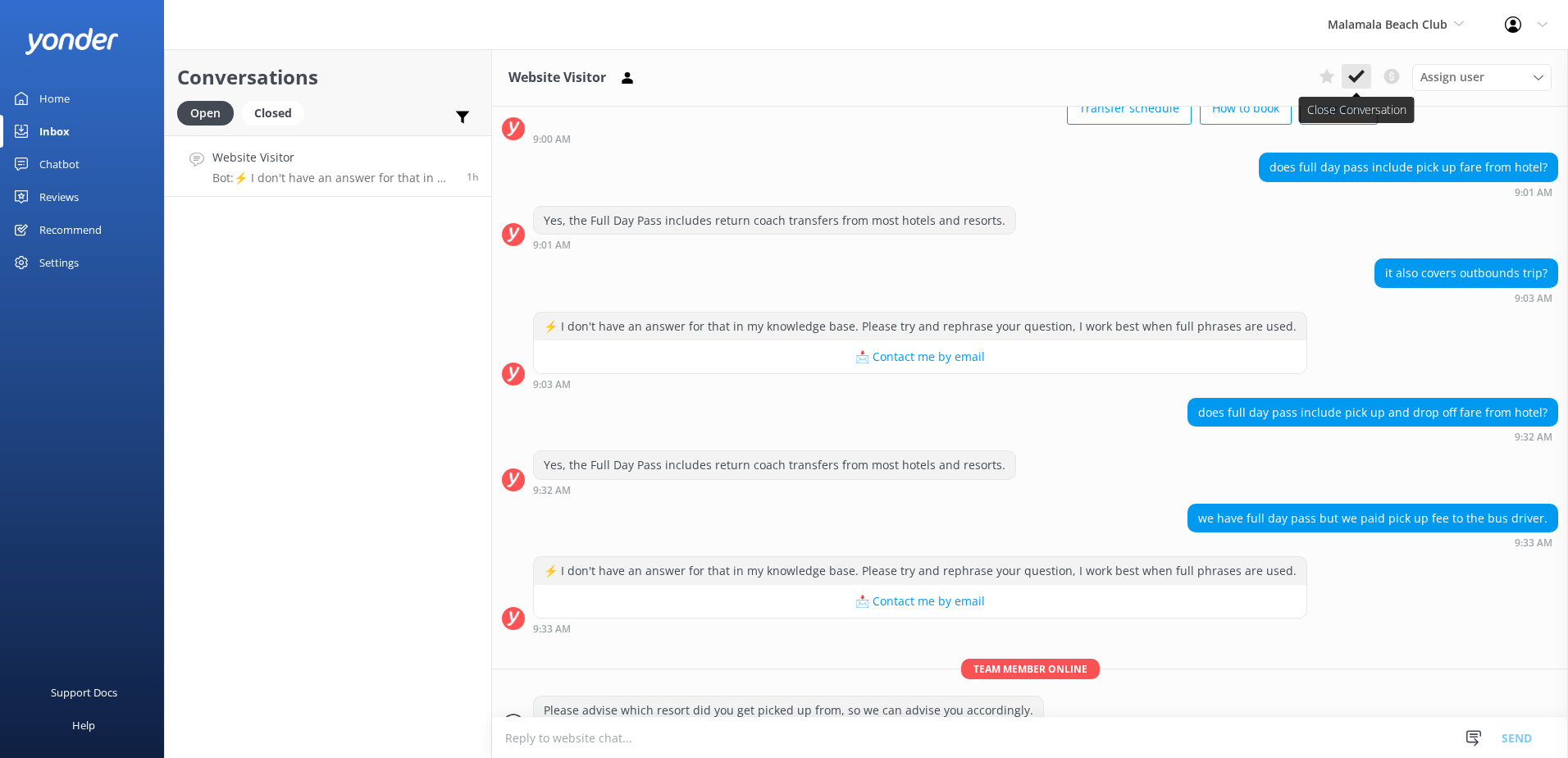
scroll to position [150, 0]
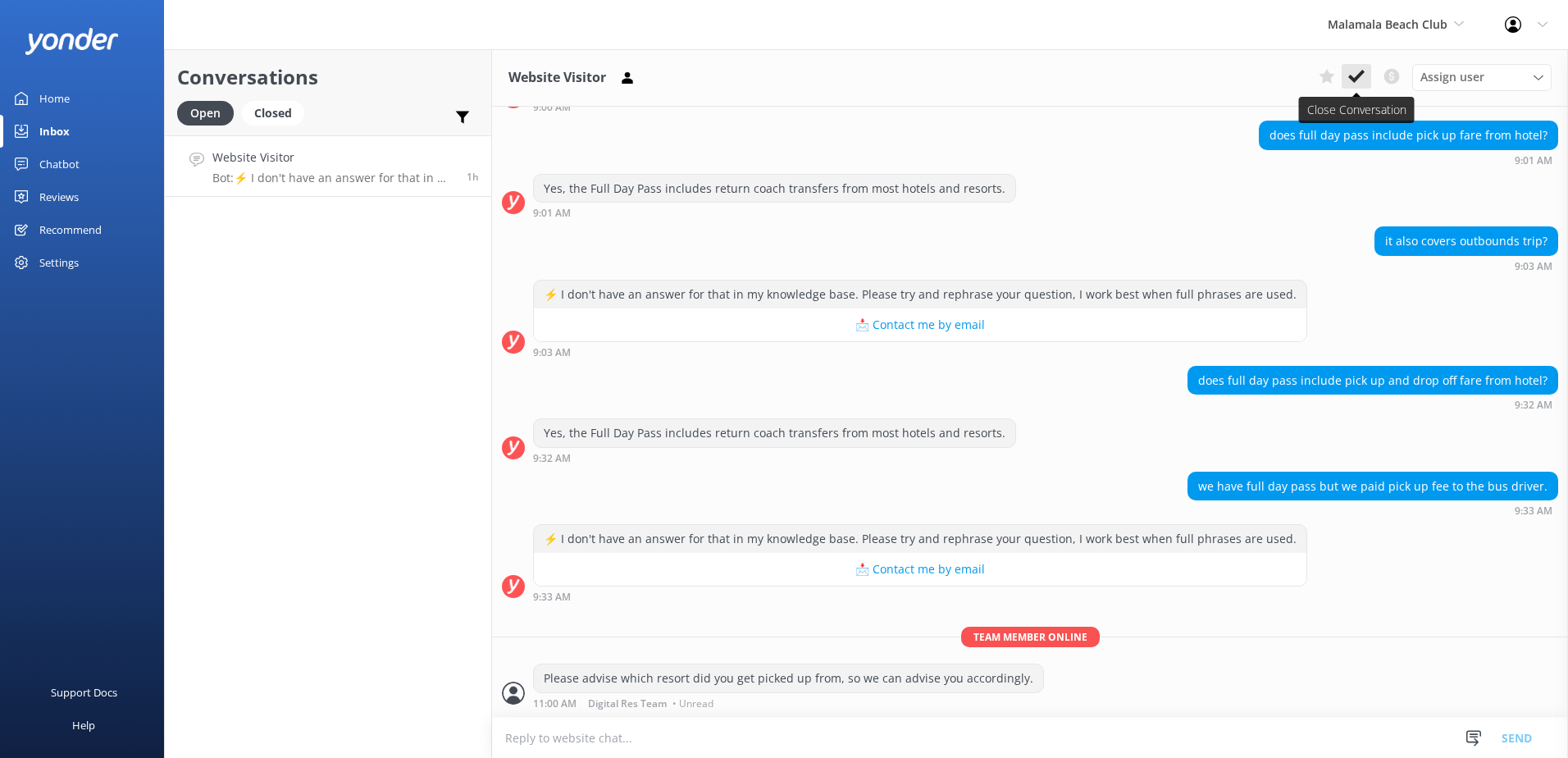
click at [1360, 76] on use at bounding box center [1356, 76] width 17 height 13
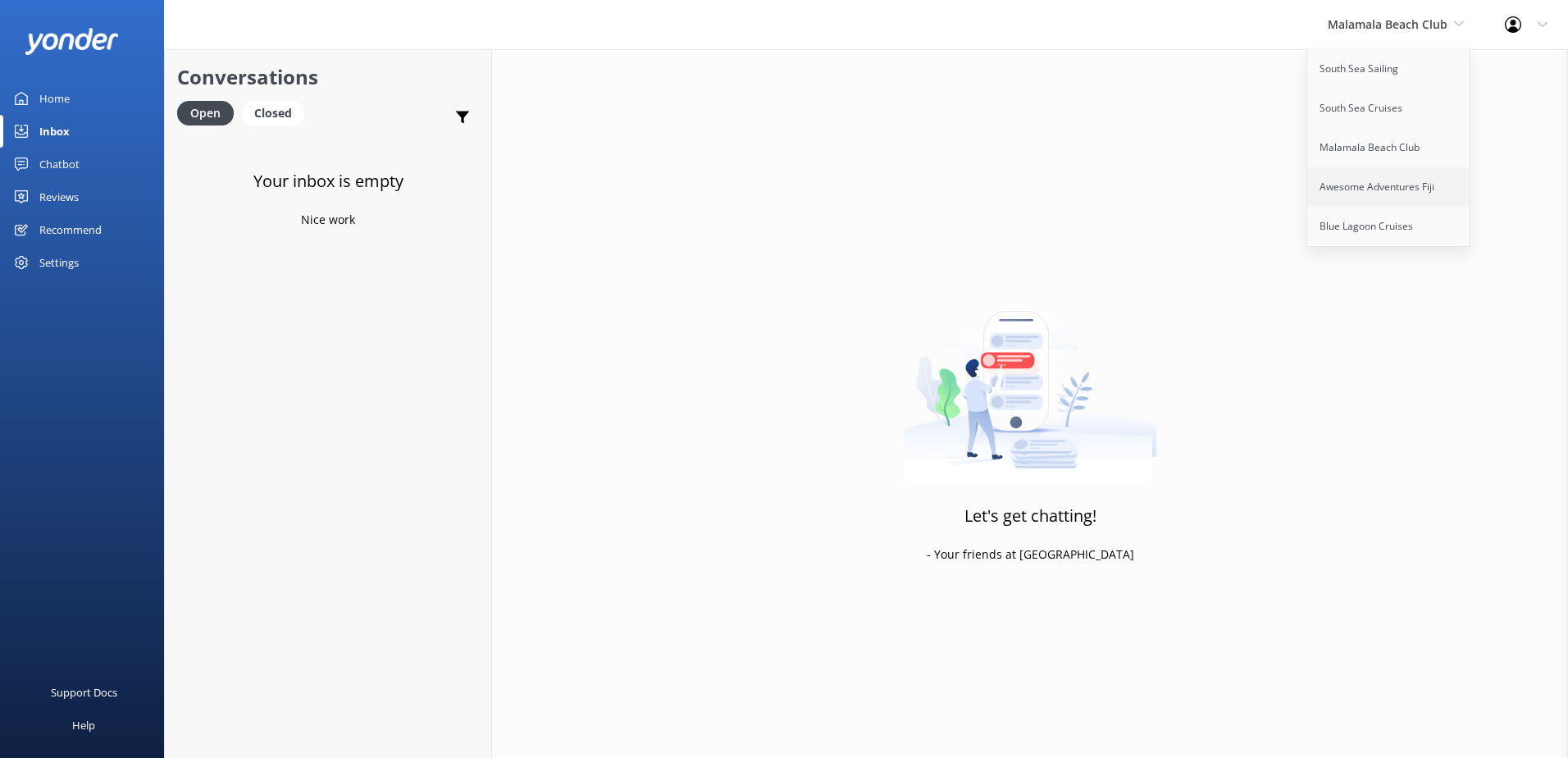
click at [1395, 190] on link "Awesome Adventures Fiji" at bounding box center [1389, 187] width 164 height 39
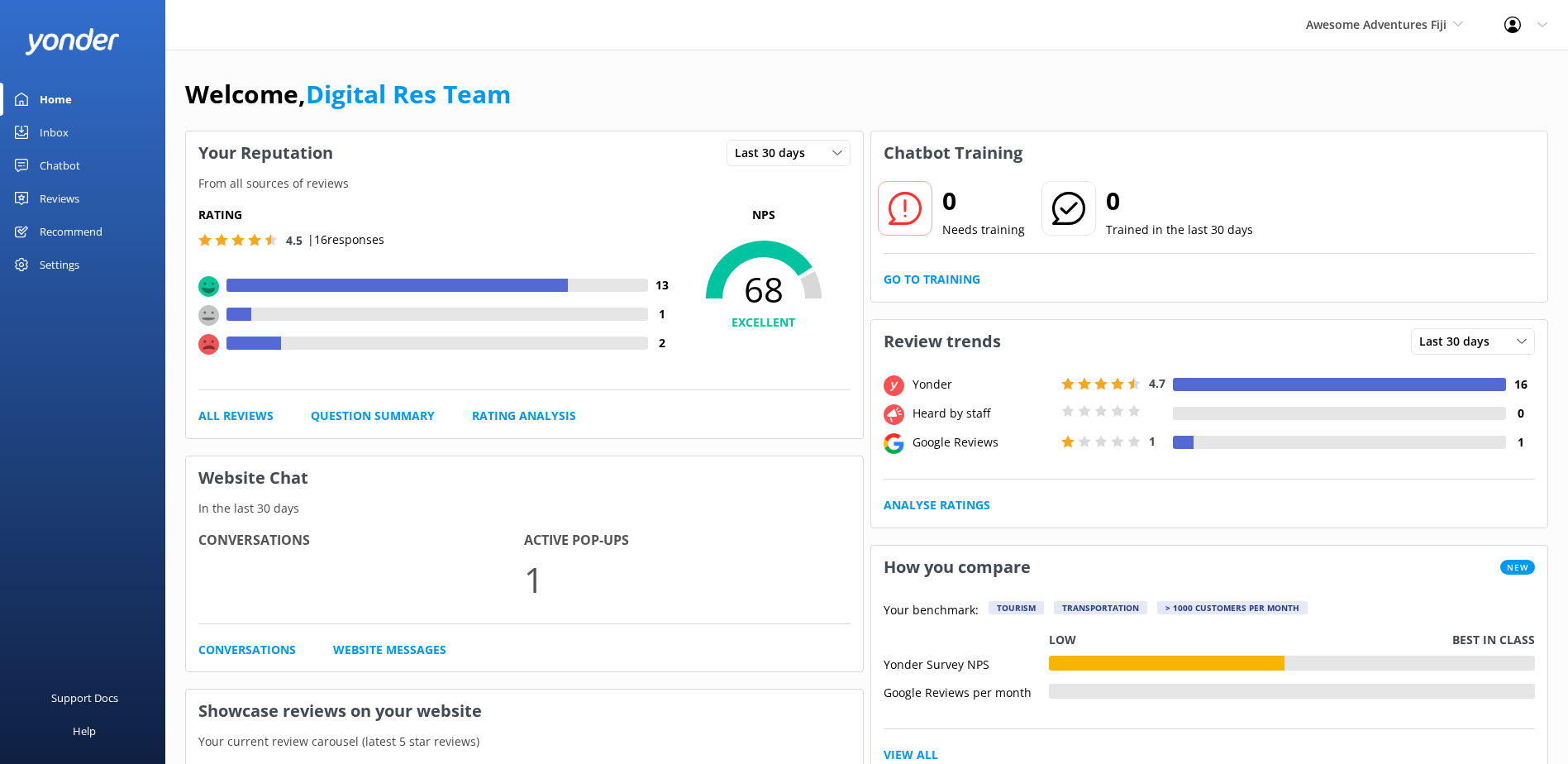
click at [85, 136] on link "Inbox" at bounding box center [83, 132] width 165 height 33
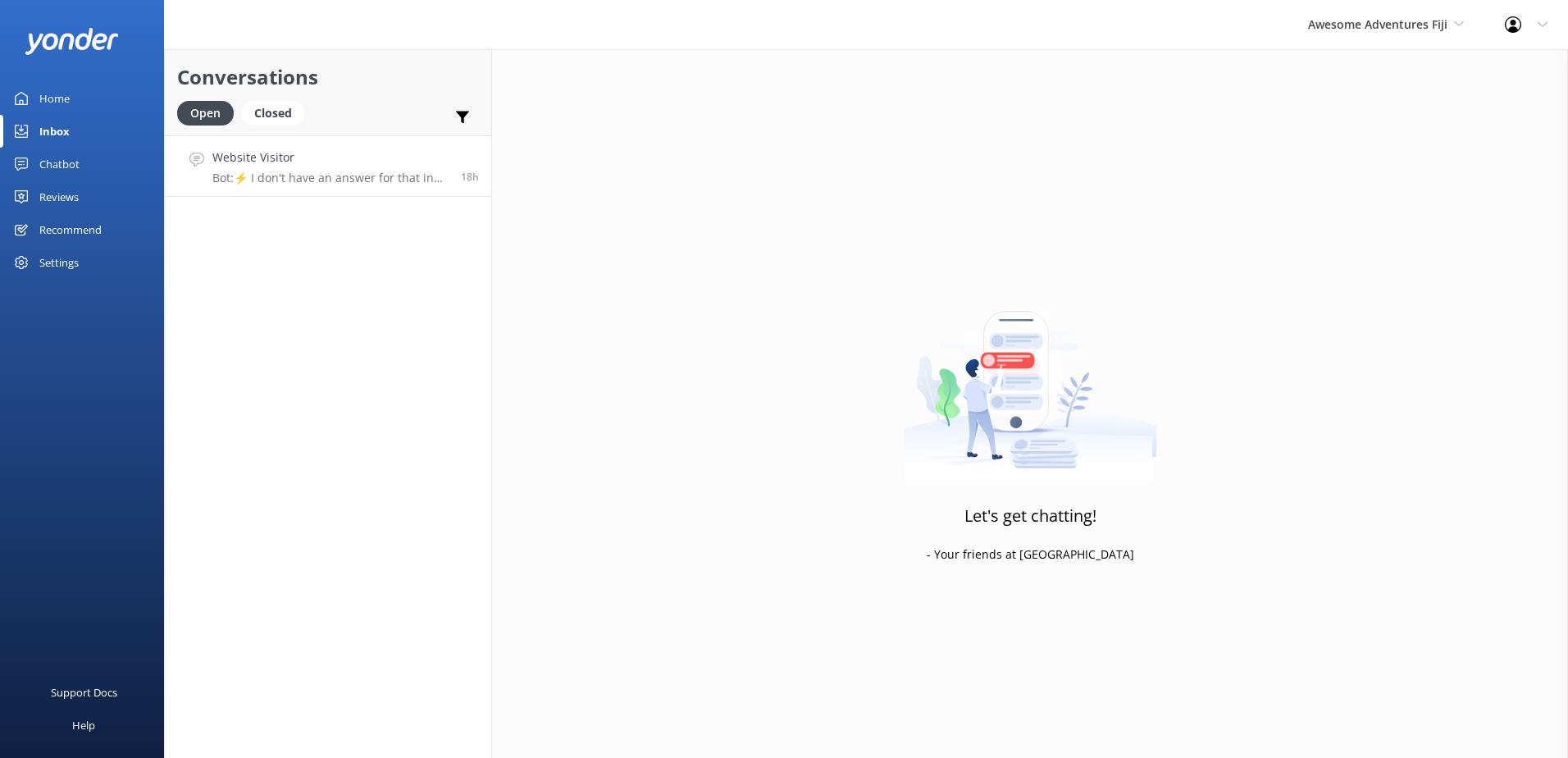
click at [291, 185] on link "Website Visitor Bot: ⚡ I don't have an answer for that in my knowledge base. Pl…" at bounding box center [328, 166] width 327 height 61
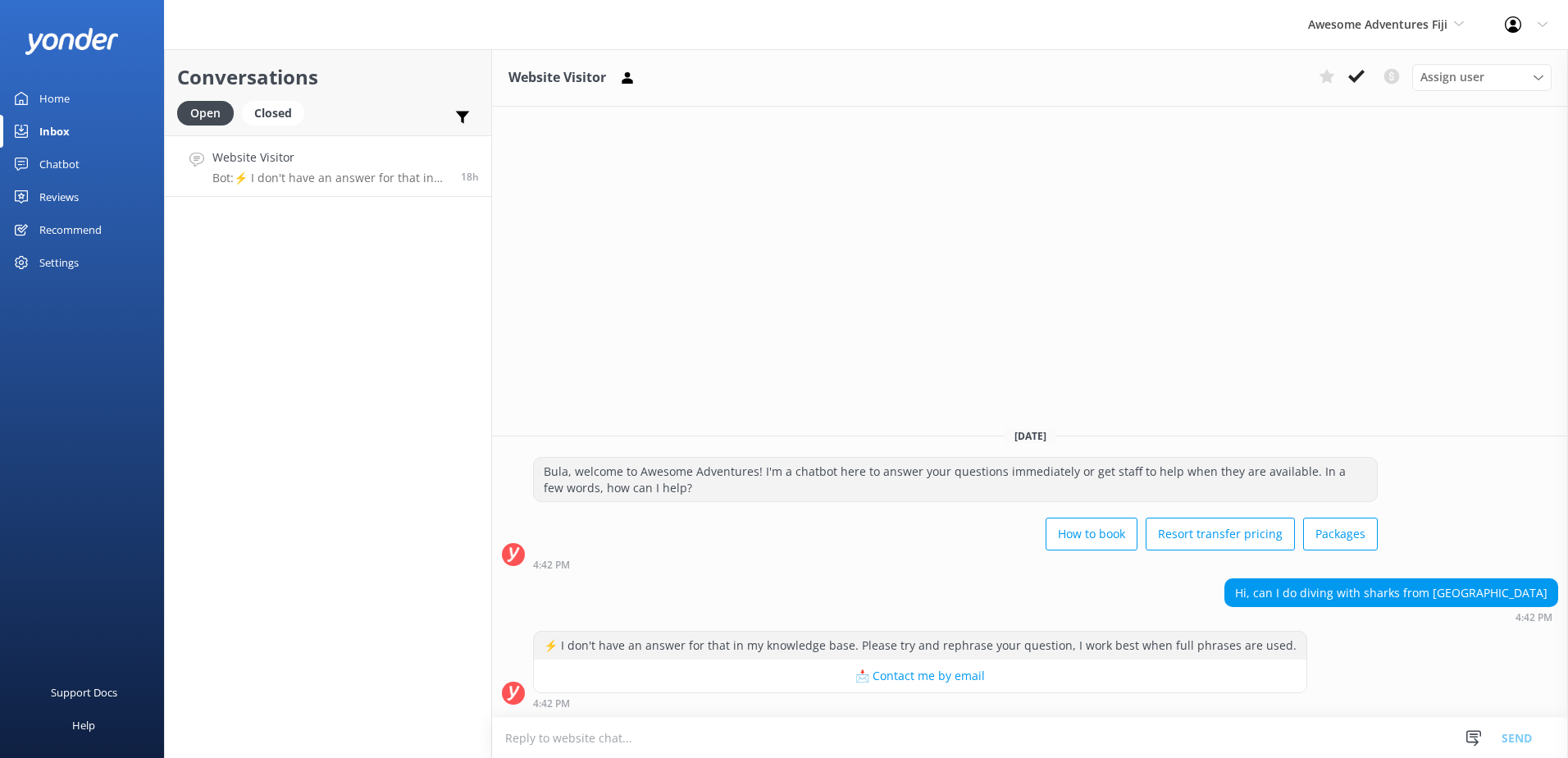
click at [862, 732] on textarea at bounding box center [1029, 738] width 1075 height 40
type textarea "k"
click at [976, 745] on textarea "Kindly note that [GEOGRAPHIC_DATA] does not provide activities for diving with …" at bounding box center [1029, 737] width 1075 height 41
type textarea "Kindly note that [GEOGRAPHIC_DATA] does not provide activities for diving with …"
click at [1529, 736] on button "Send" at bounding box center [1516, 737] width 61 height 41
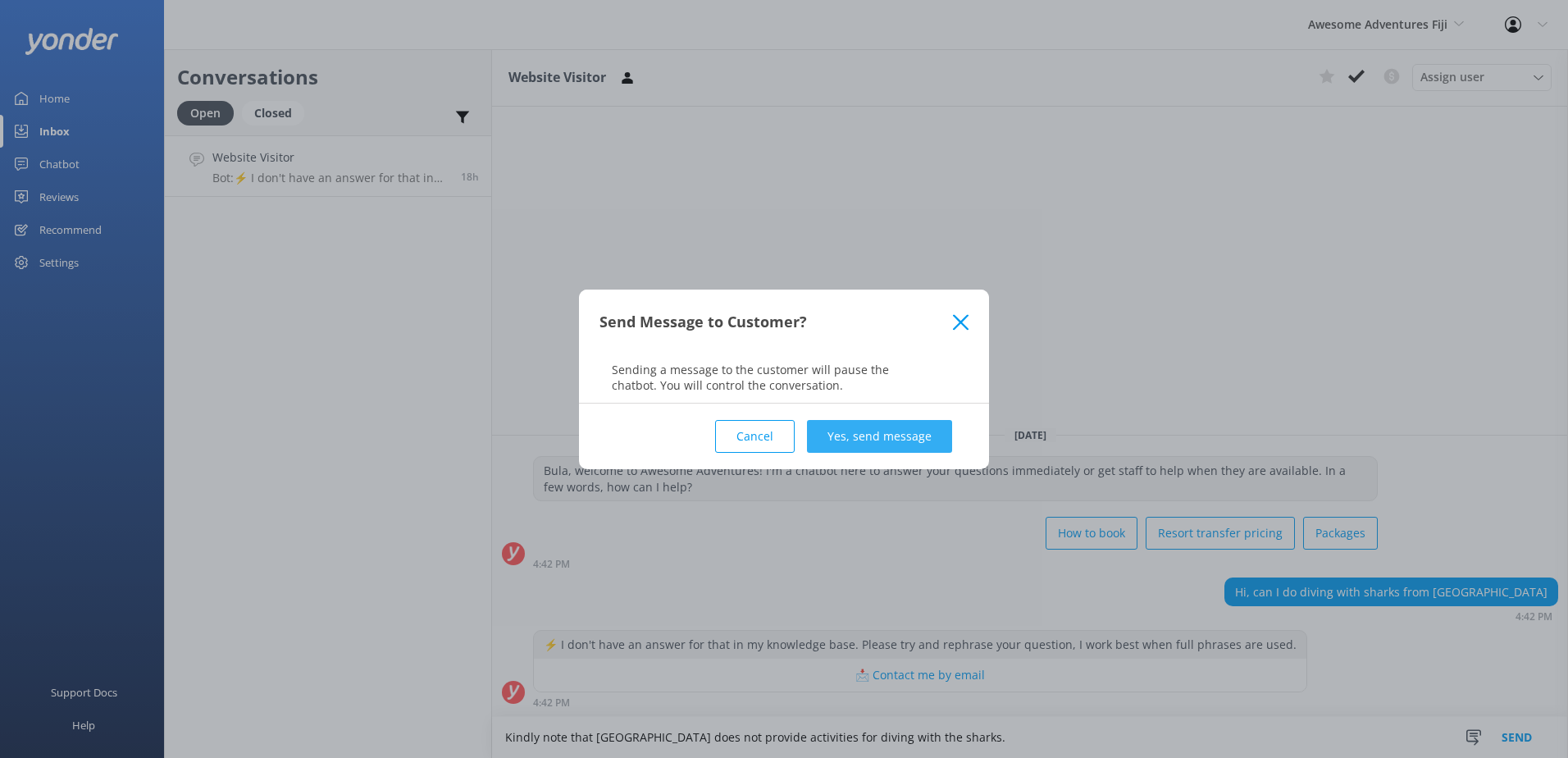
click at [923, 421] on button "Yes, send message" at bounding box center [879, 436] width 145 height 33
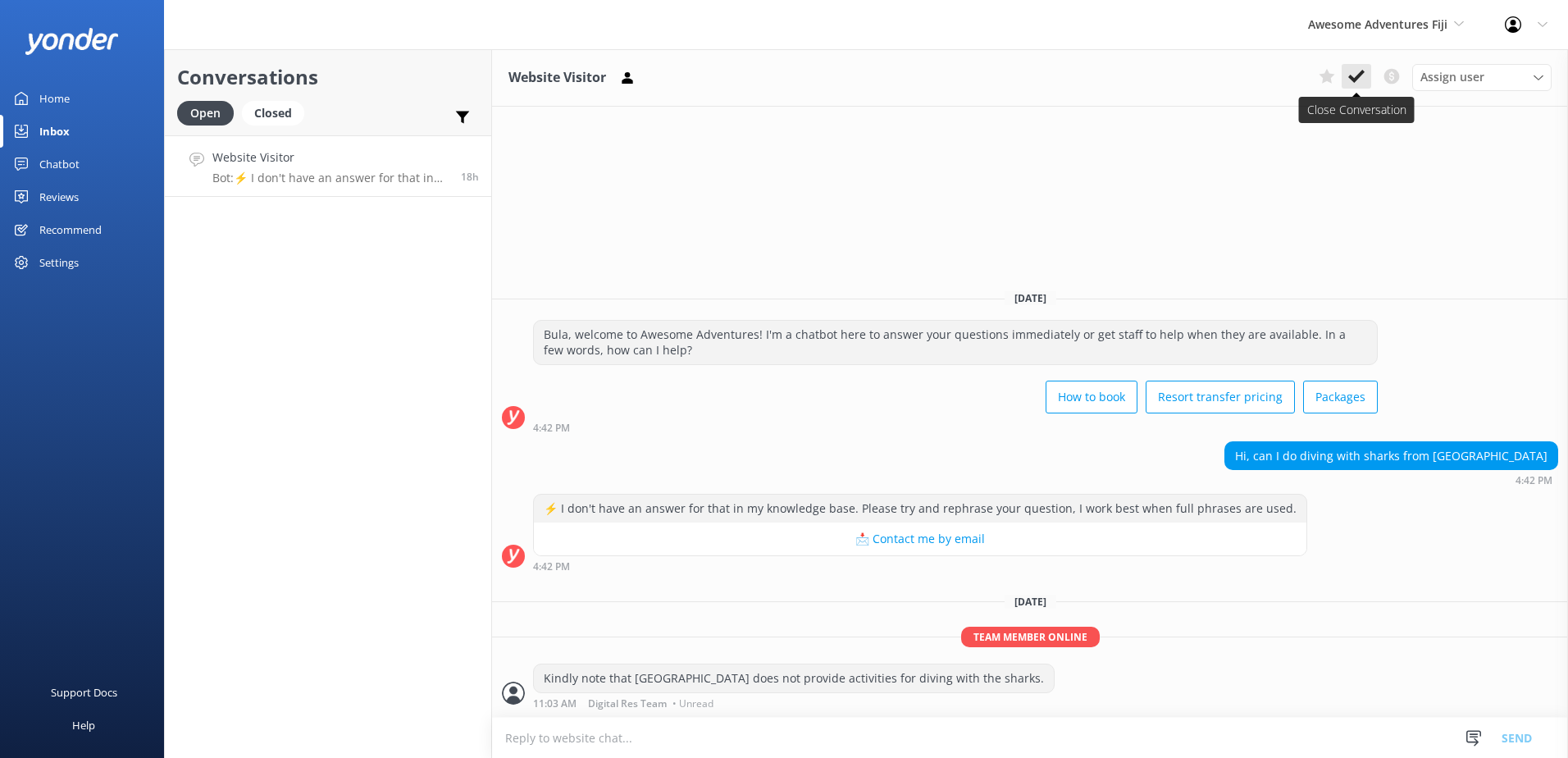
click at [1348, 77] on icon at bounding box center [1356, 76] width 17 height 17
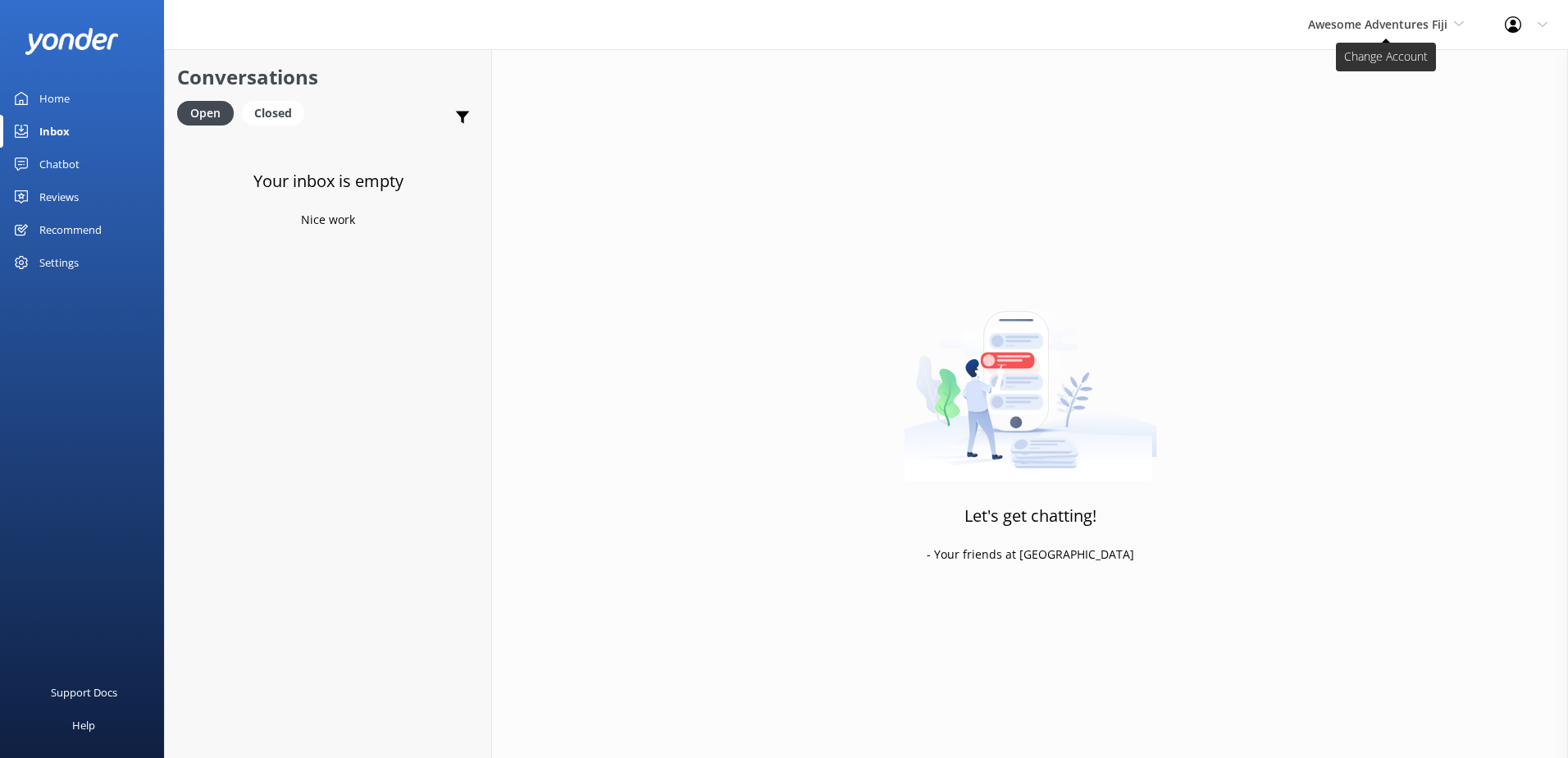
click at [1375, 25] on span "Awesome Adventures Fiji" at bounding box center [1377, 24] width 139 height 16
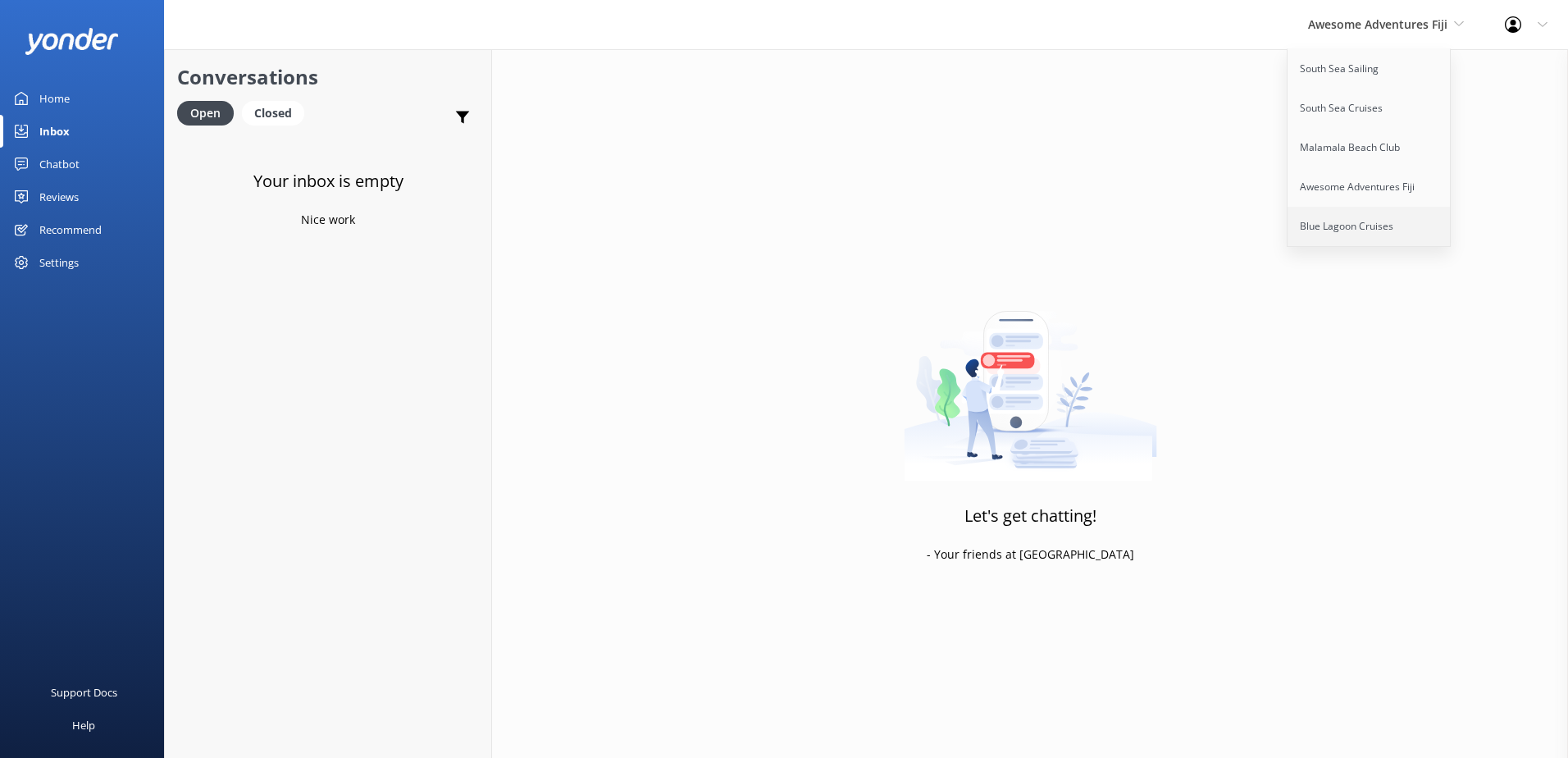
click at [1373, 227] on link "Blue Lagoon Cruises" at bounding box center [1369, 226] width 164 height 39
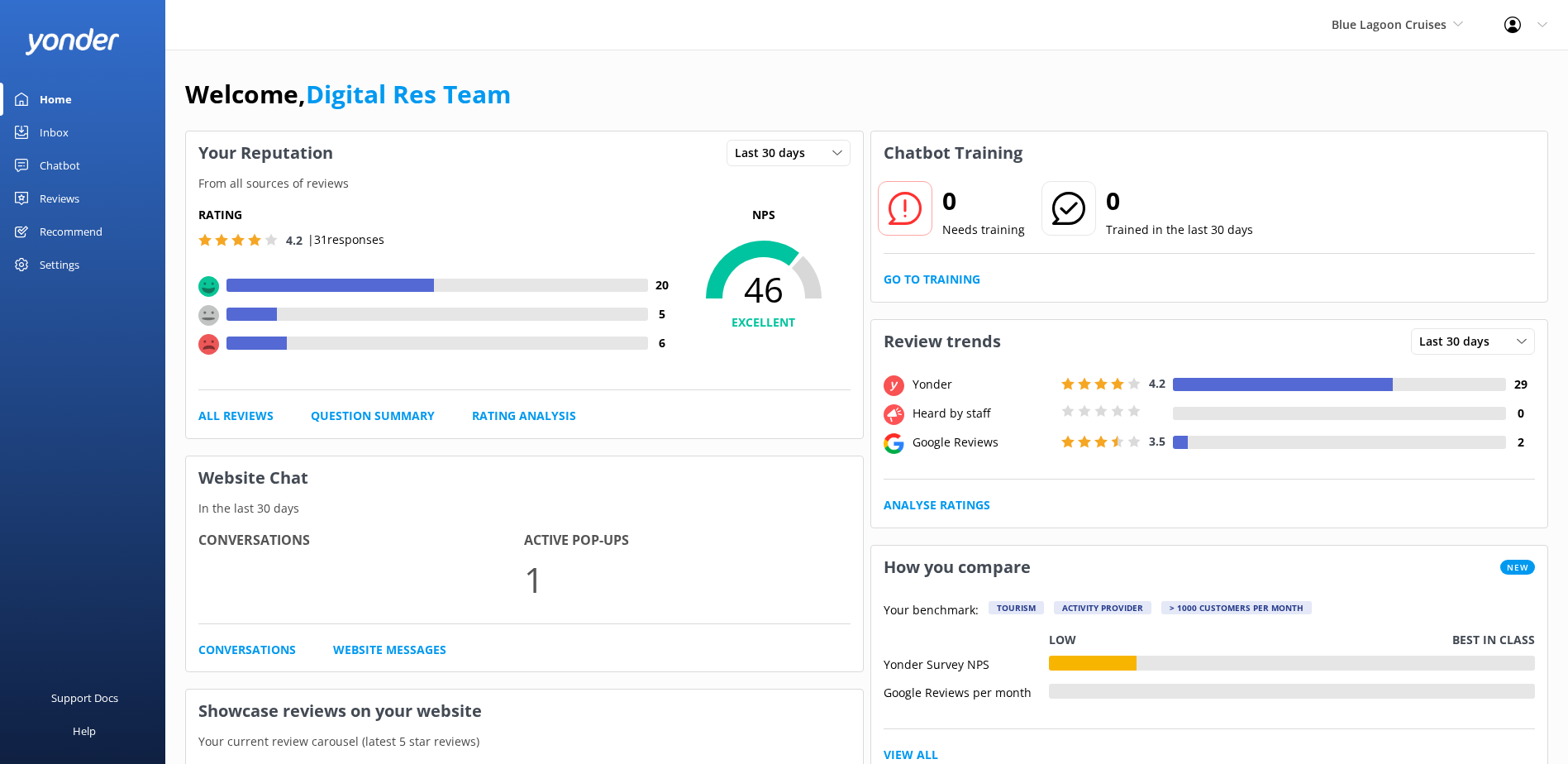
click at [84, 134] on link "Inbox" at bounding box center [83, 132] width 165 height 33
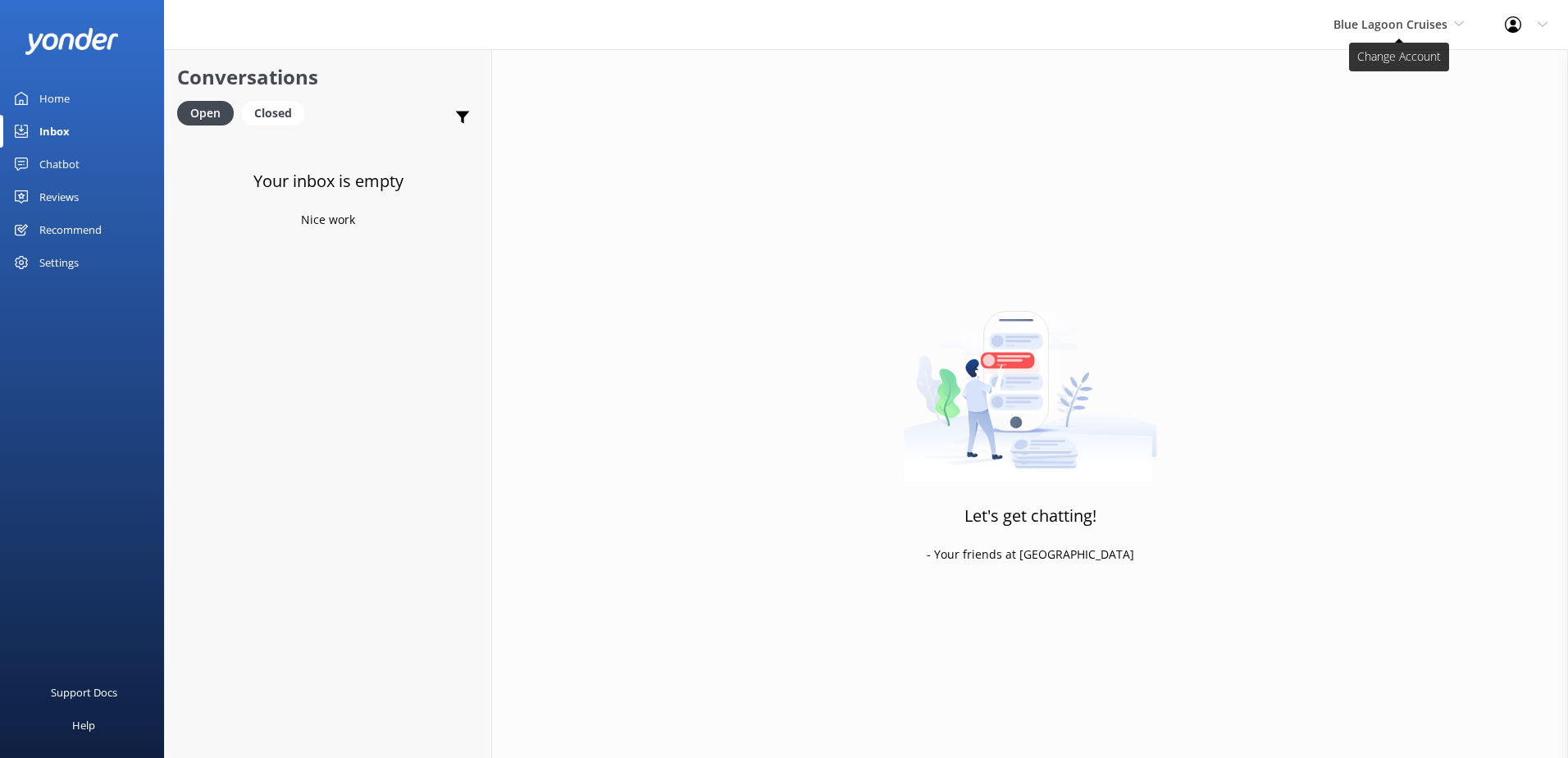
click at [1386, 30] on span "Blue Lagoon Cruises" at bounding box center [1390, 24] width 114 height 16
click at [1373, 76] on link "South Sea Sailing" at bounding box center [1395, 69] width 164 height 39
